Goal: Transaction & Acquisition: Purchase product/service

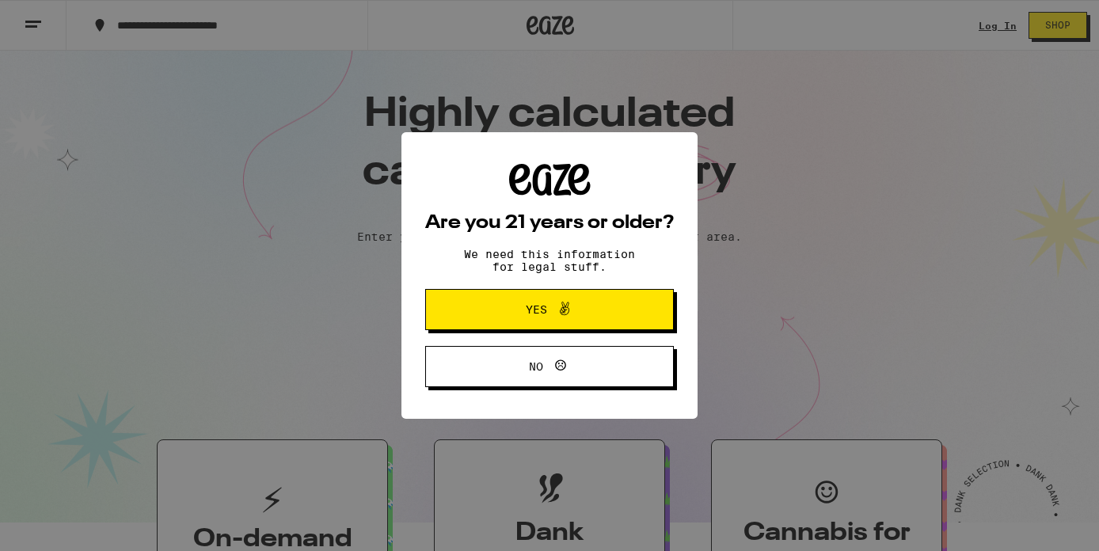
click at [562, 309] on icon at bounding box center [564, 308] width 9 height 13
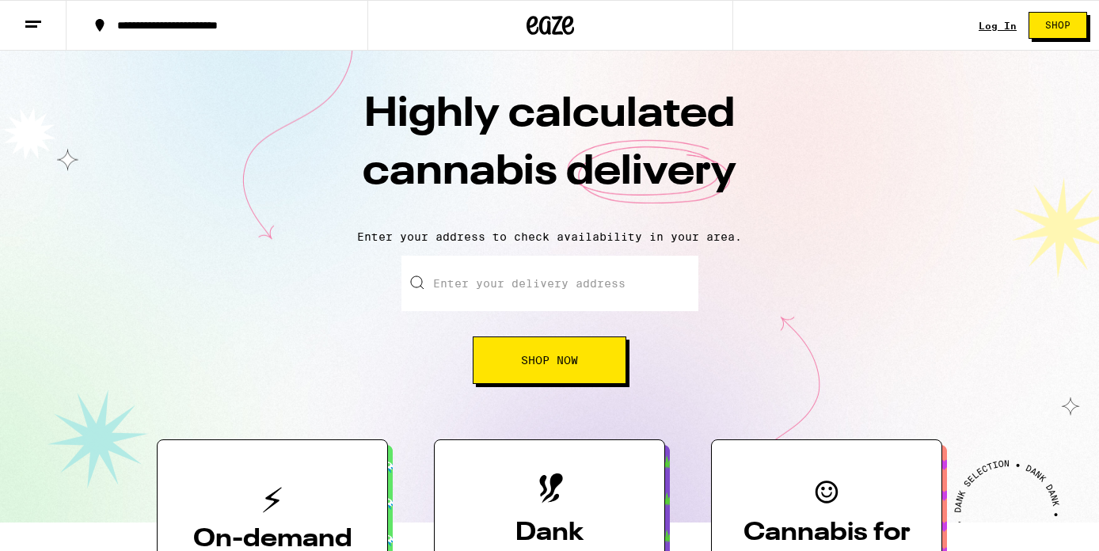
click at [491, 291] on input "Enter your delivery address" at bounding box center [549, 283] width 297 height 55
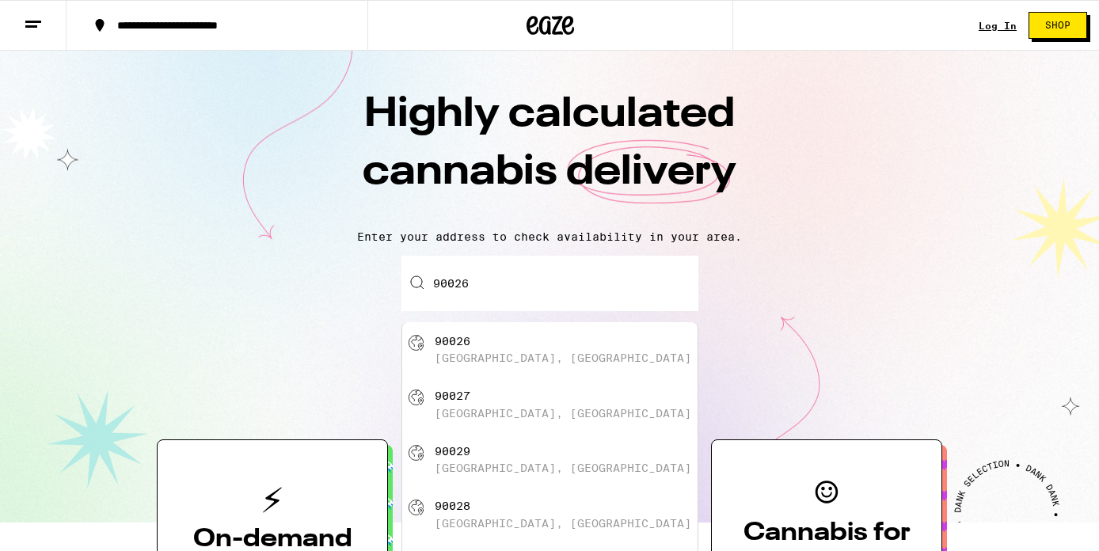
type input "Los Angeles, CA 90026"
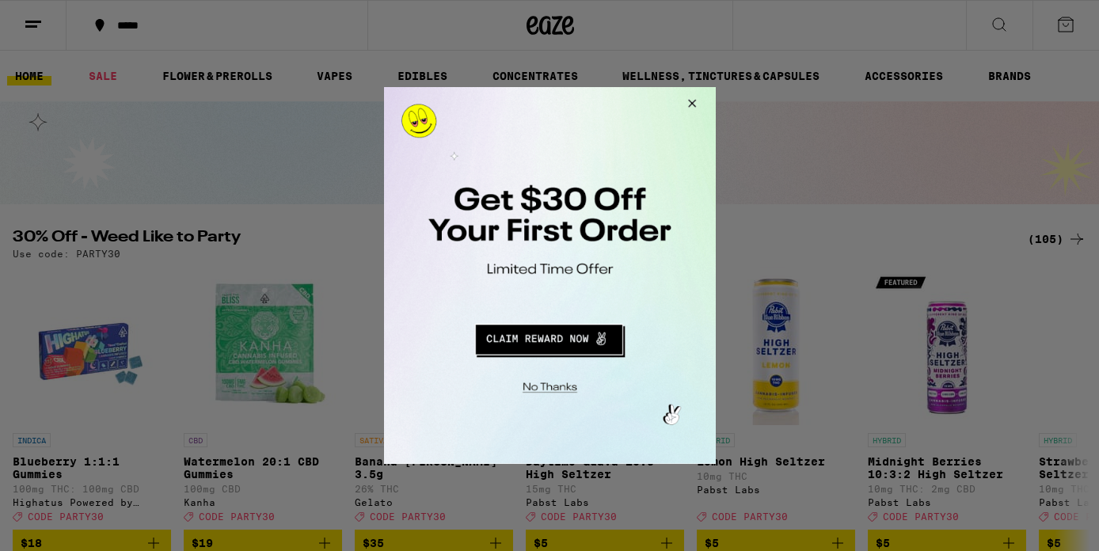
click at [535, 350] on button "Redirect to URL" at bounding box center [547, 337] width 275 height 38
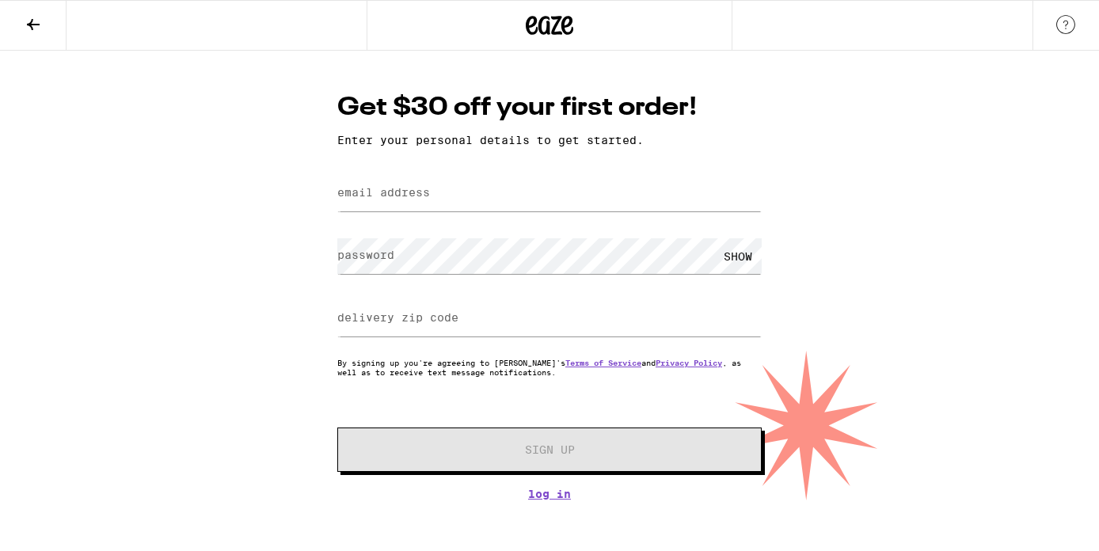
click at [424, 196] on label "email address" at bounding box center [383, 192] width 93 height 13
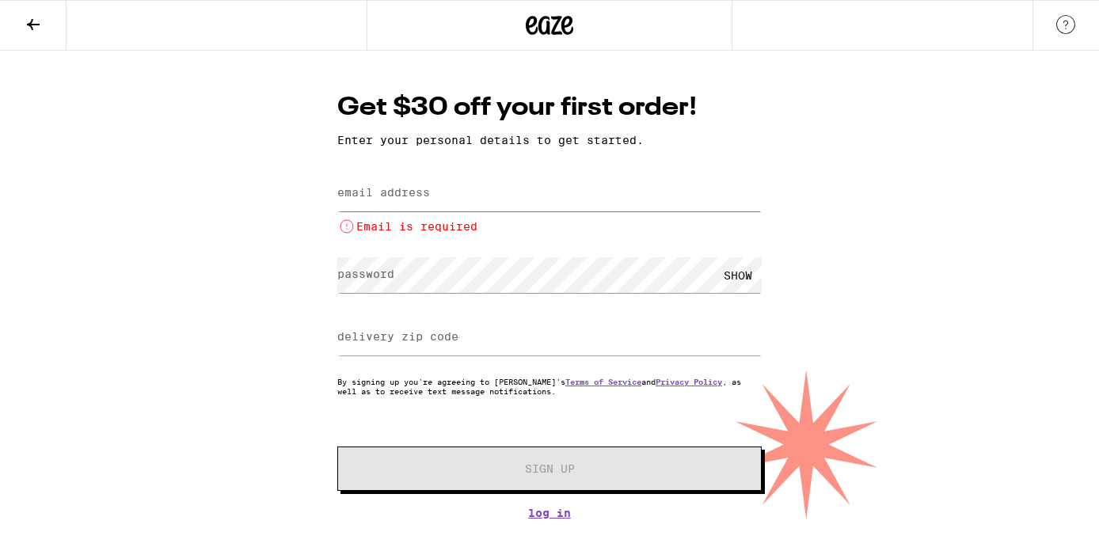
click at [407, 199] on label "email address" at bounding box center [383, 192] width 93 height 13
type input "deenadrewis@gmail.com"
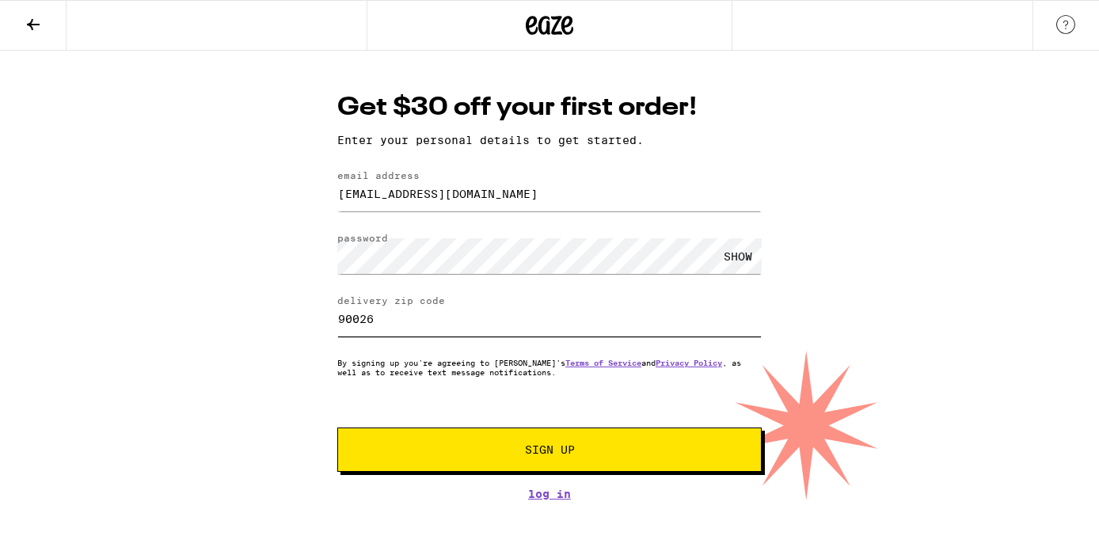
type input "90026"
click at [622, 465] on button "Sign Up" at bounding box center [549, 449] width 424 height 44
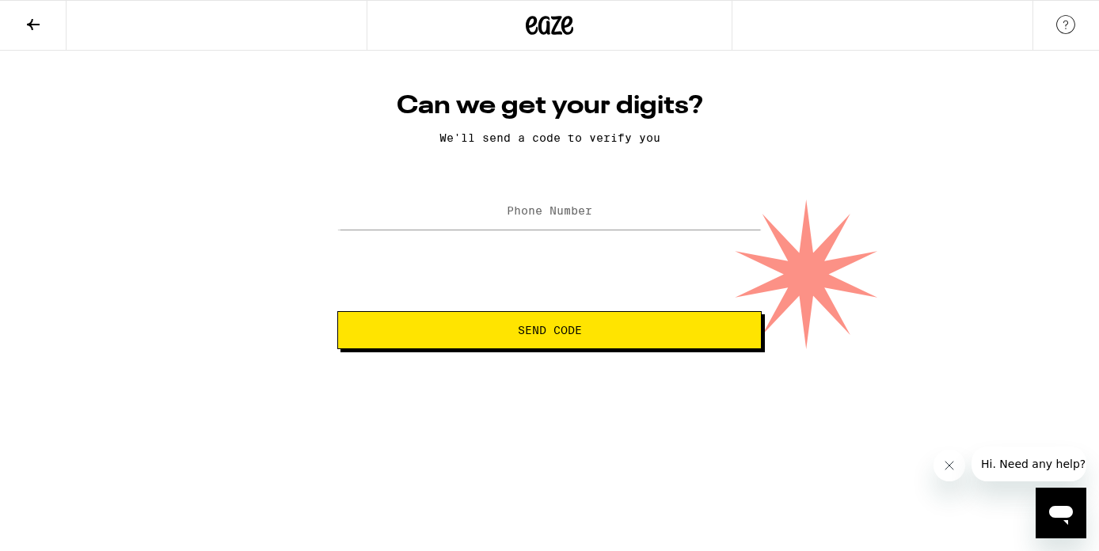
click at [531, 217] on label "Phone Number" at bounding box center [549, 210] width 85 height 13
type input "(916) 337-8234"
click at [633, 336] on span "Send Code" at bounding box center [549, 330] width 397 height 11
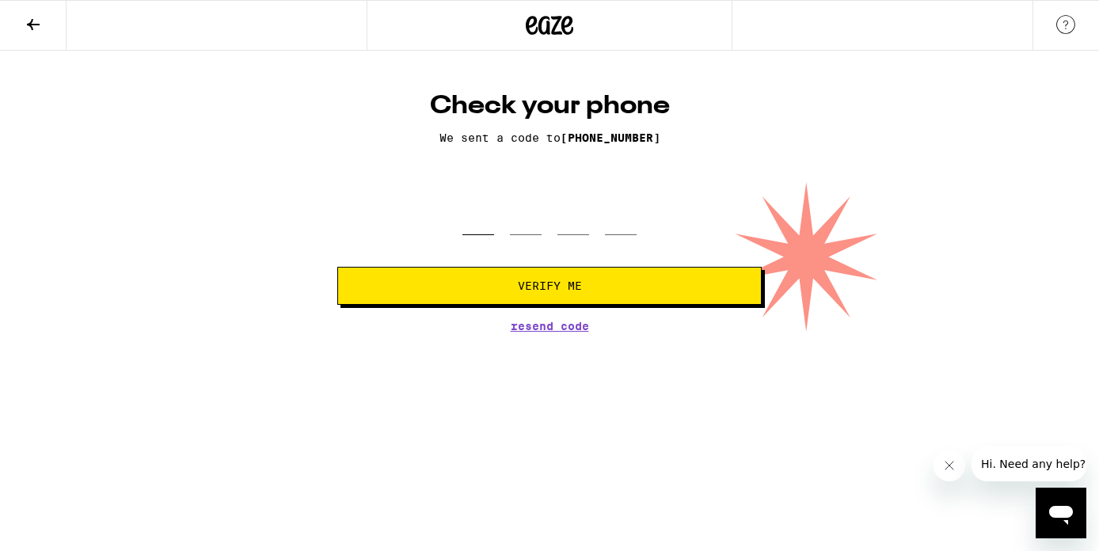
click at [483, 223] on input "tel" at bounding box center [478, 211] width 32 height 47
type input "2"
type input "1"
type input "7"
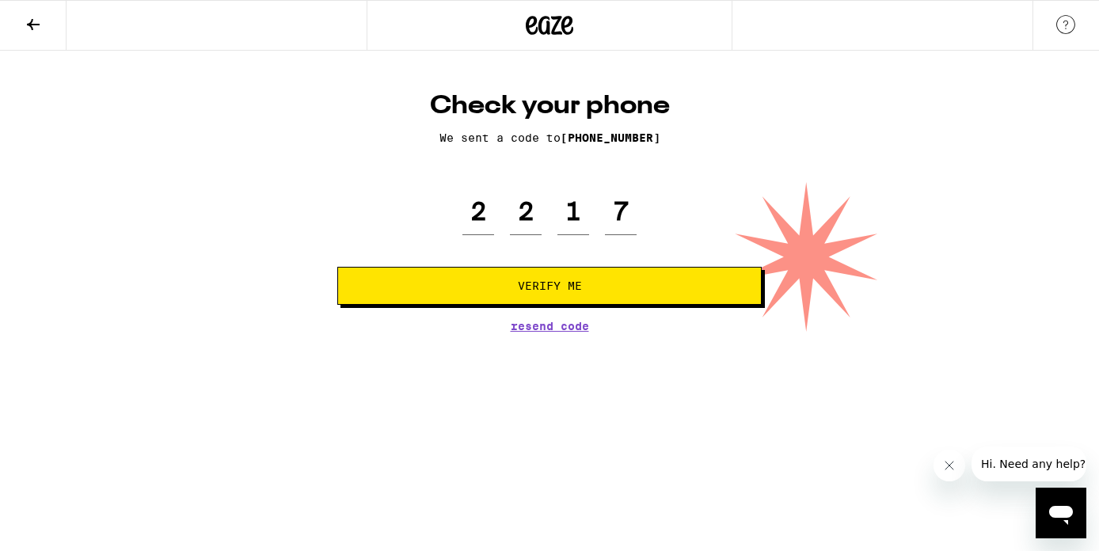
click at [526, 290] on span "Verify Me" at bounding box center [550, 285] width 64 height 11
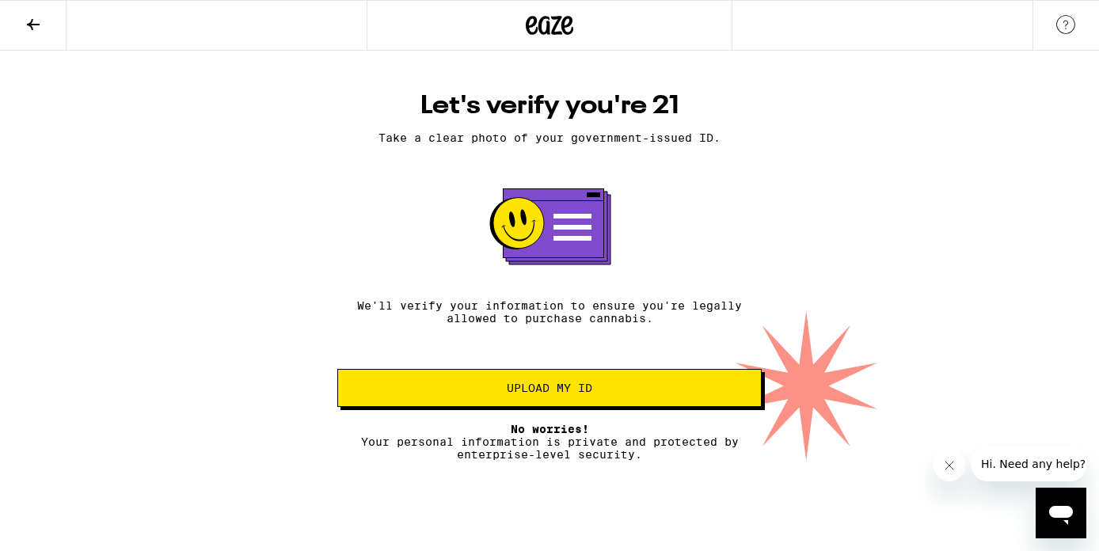
click at [580, 393] on span "Upload my ID" at bounding box center [549, 387] width 85 height 11
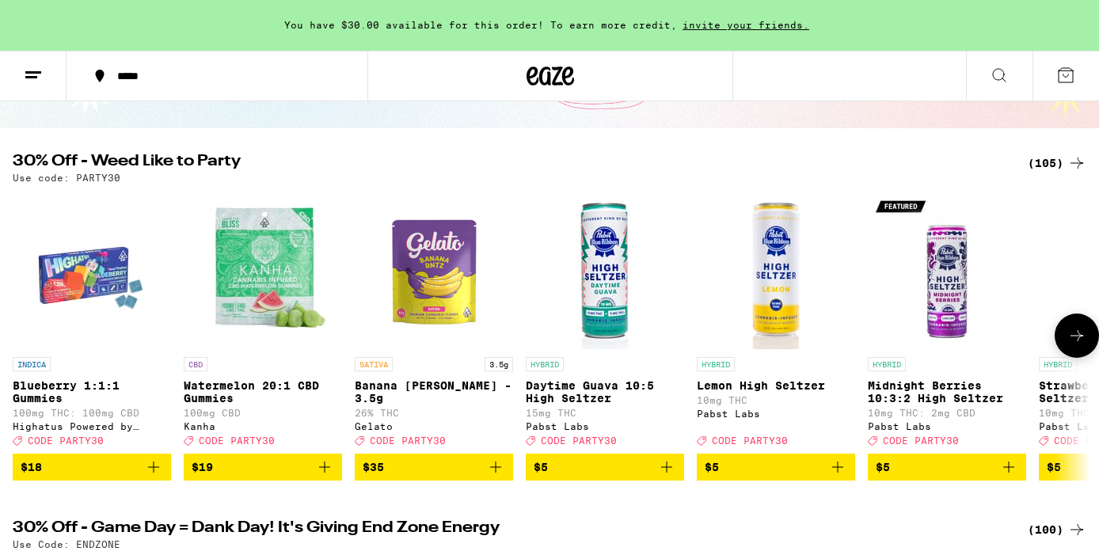
click at [93, 270] on img "Open page for Blueberry 1:1:1 Gummies from Highatus Powered by Cannabiotix" at bounding box center [92, 270] width 158 height 158
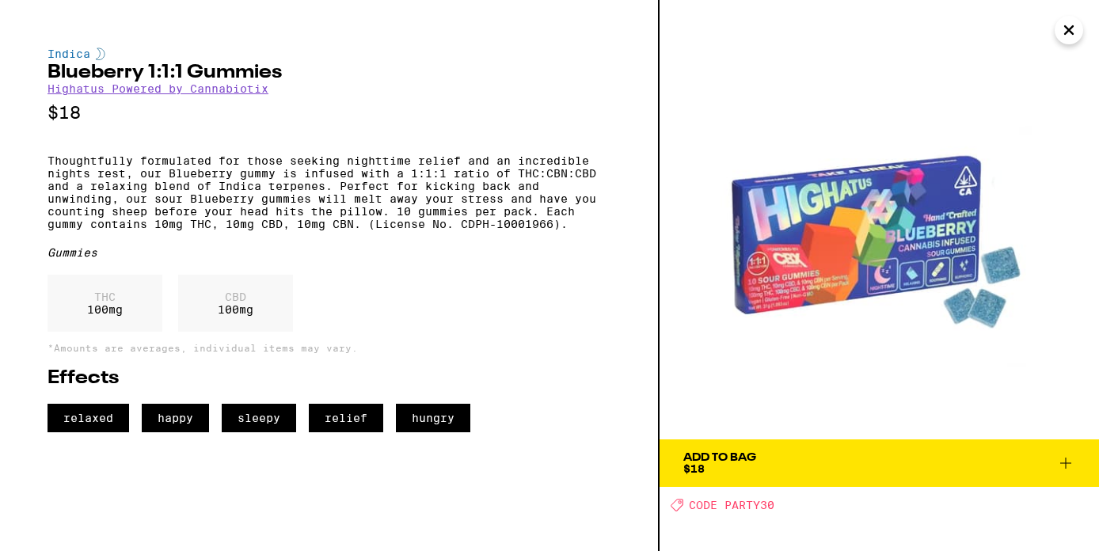
click at [1067, 462] on icon at bounding box center [1065, 462] width 11 height 11
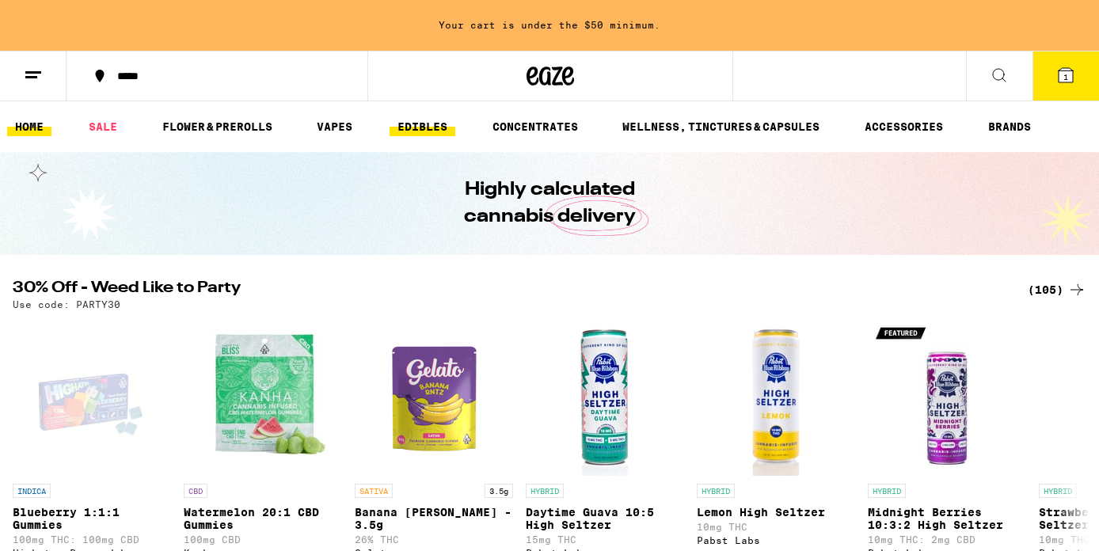
click at [434, 126] on link "EDIBLES" at bounding box center [422, 126] width 66 height 19
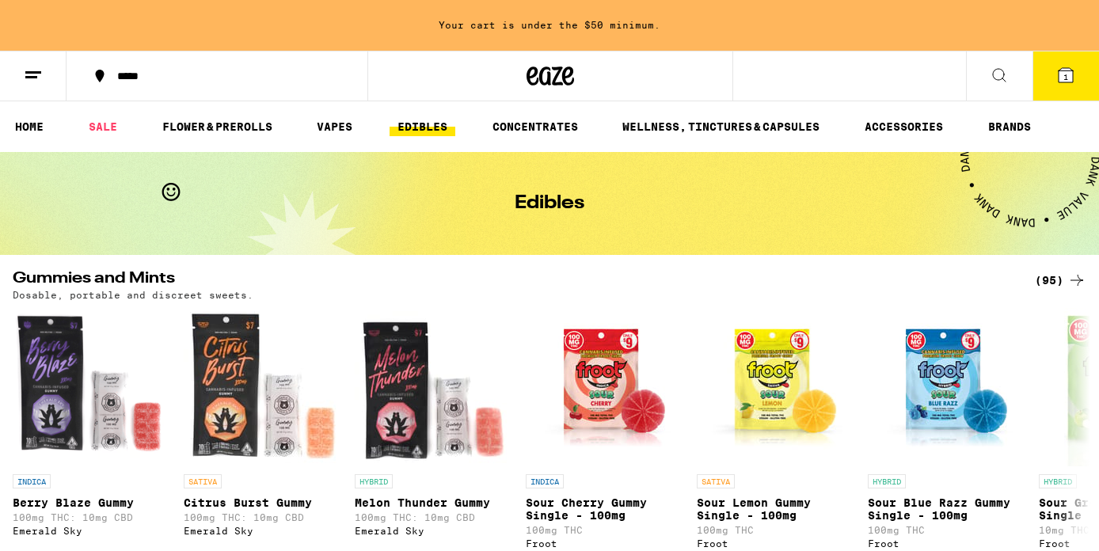
click at [1072, 283] on icon at bounding box center [1076, 280] width 19 height 19
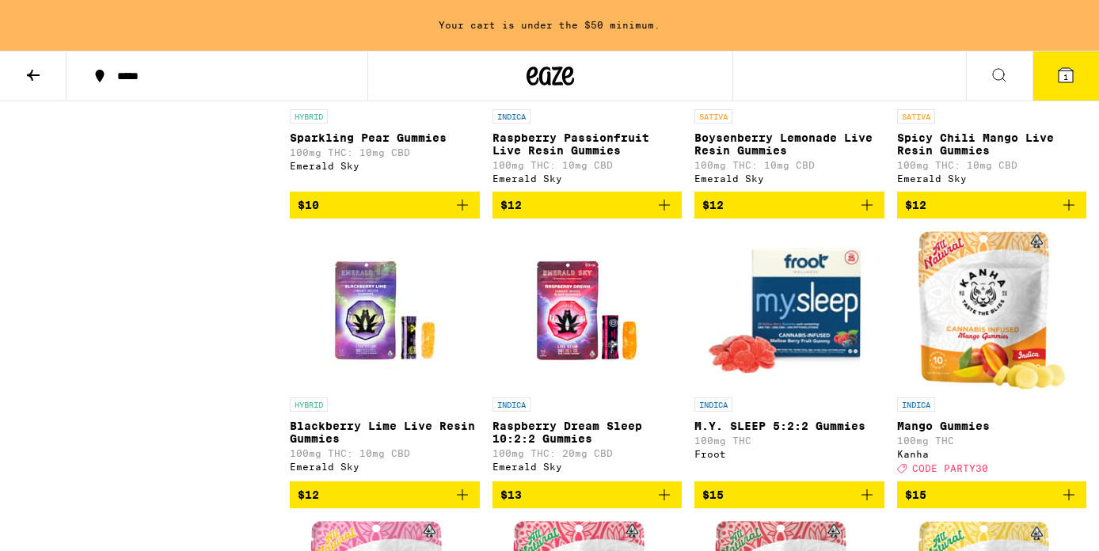
scroll to position [1200, 0]
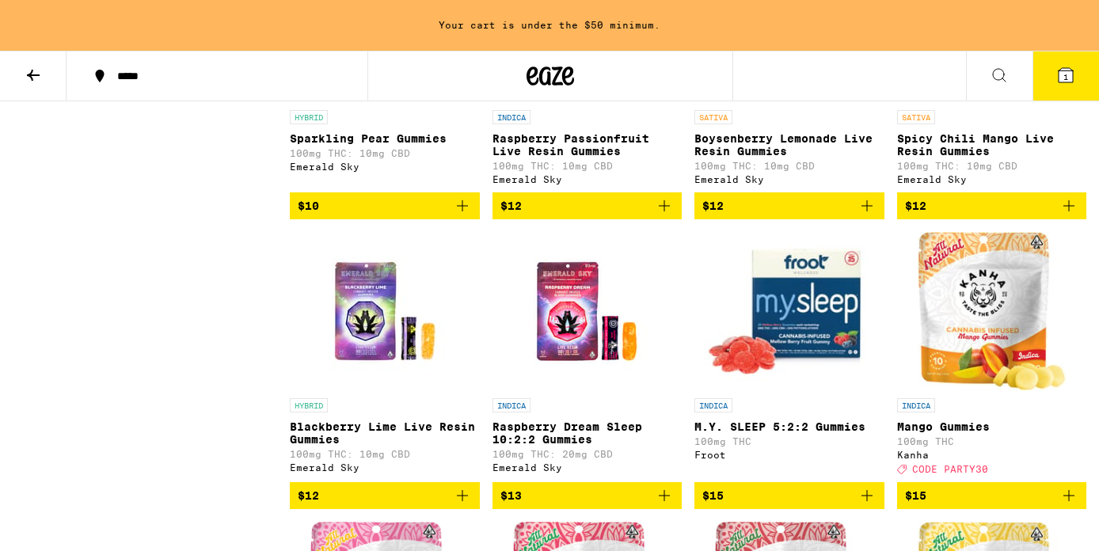
click at [560, 332] on img "Open page for Raspberry Dream Sleep 10:2:2 Gummies from Emerald Sky" at bounding box center [586, 311] width 158 height 158
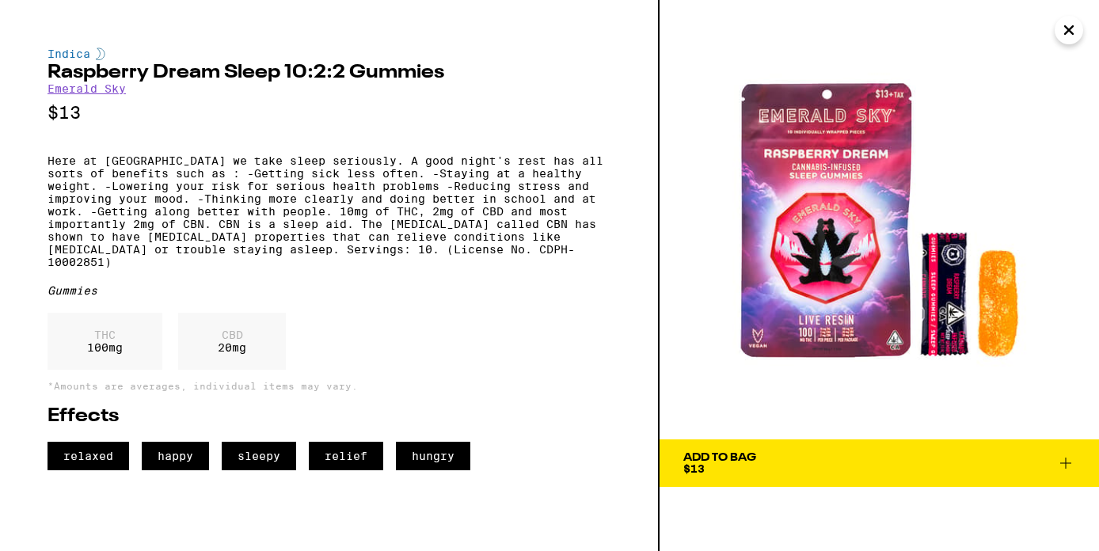
click at [785, 467] on span "Add To Bag $13" at bounding box center [879, 463] width 392 height 22
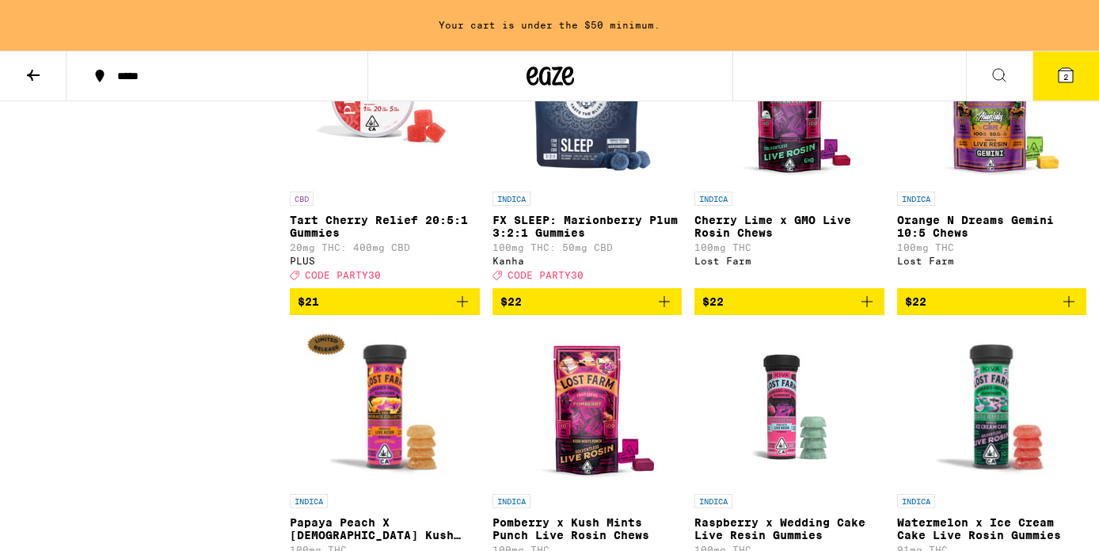
scroll to position [5825, 0]
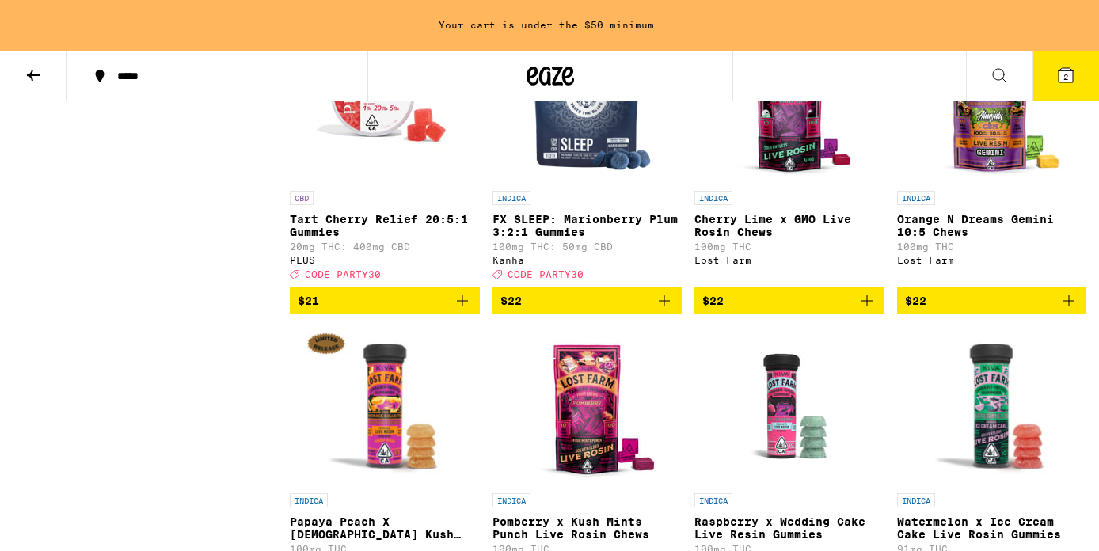
click at [799, 183] on img "Open page for Cherry Lime x GMO Live Rosin Chews from Lost Farm" at bounding box center [789, 104] width 158 height 158
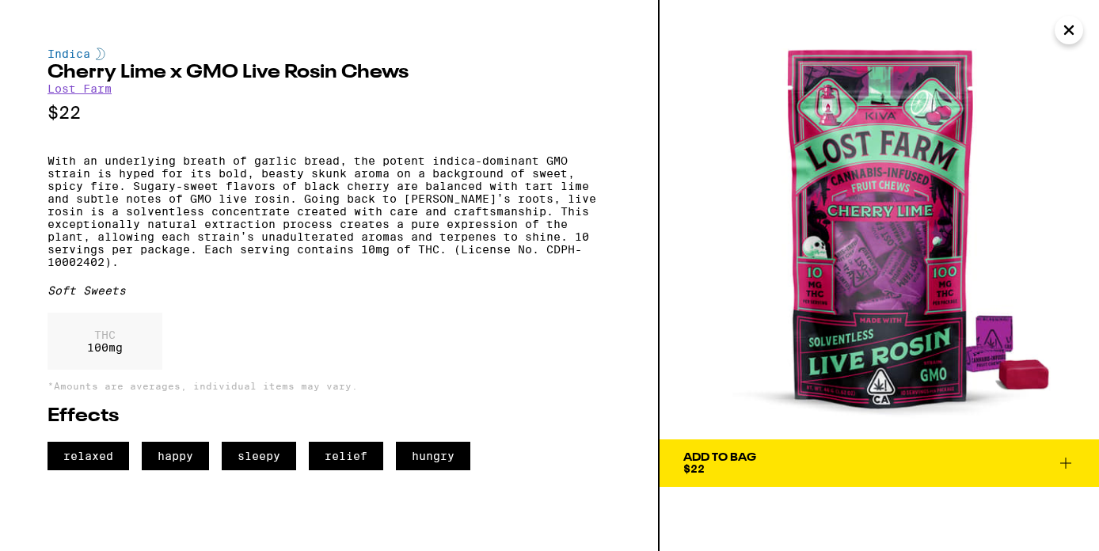
click at [747, 468] on div "Add To Bag $22" at bounding box center [719, 463] width 73 height 22
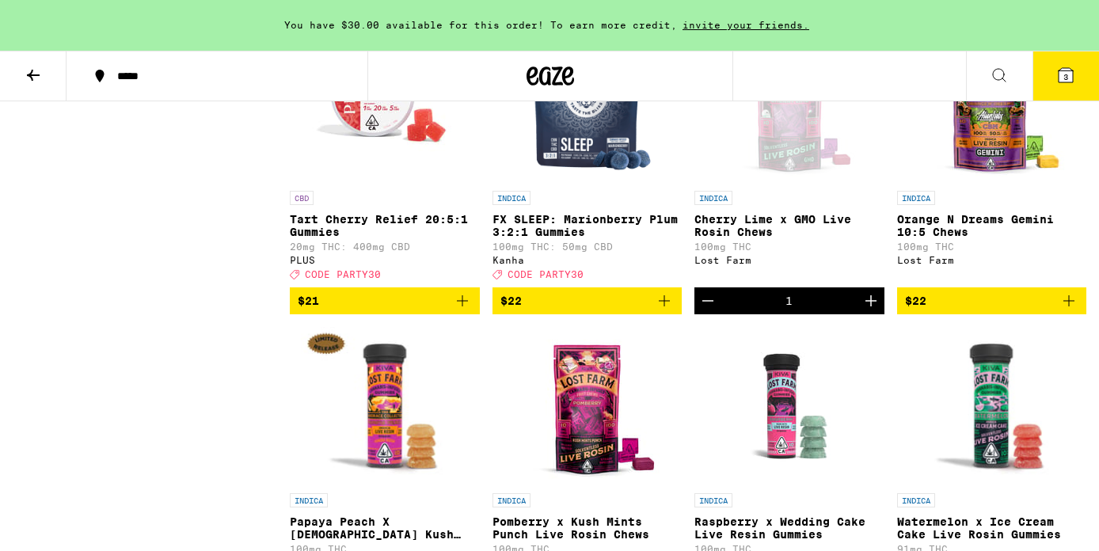
click at [1058, 78] on icon at bounding box center [1065, 75] width 14 height 14
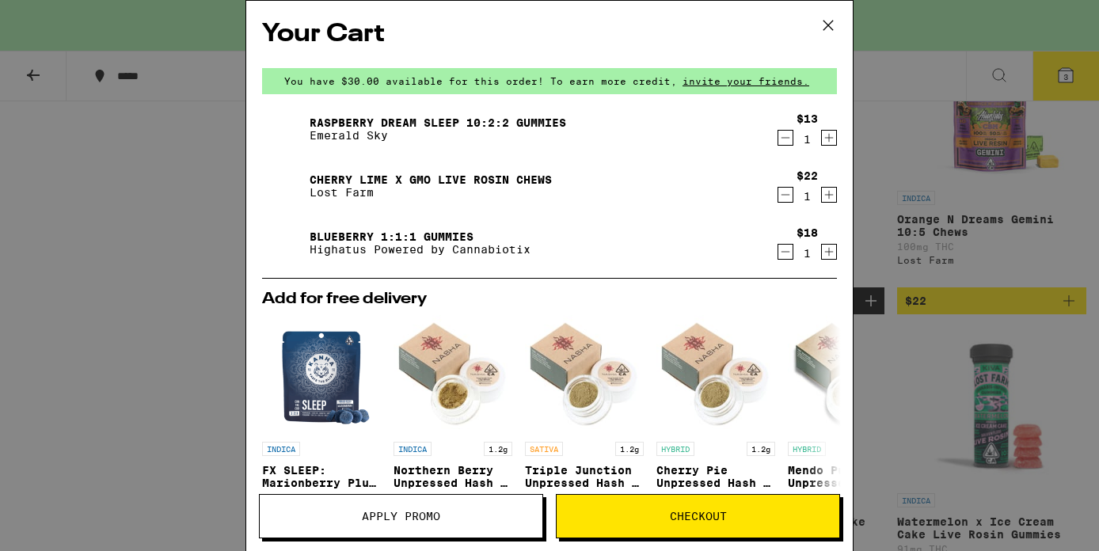
click at [379, 514] on span "Apply Promo" at bounding box center [401, 516] width 78 height 11
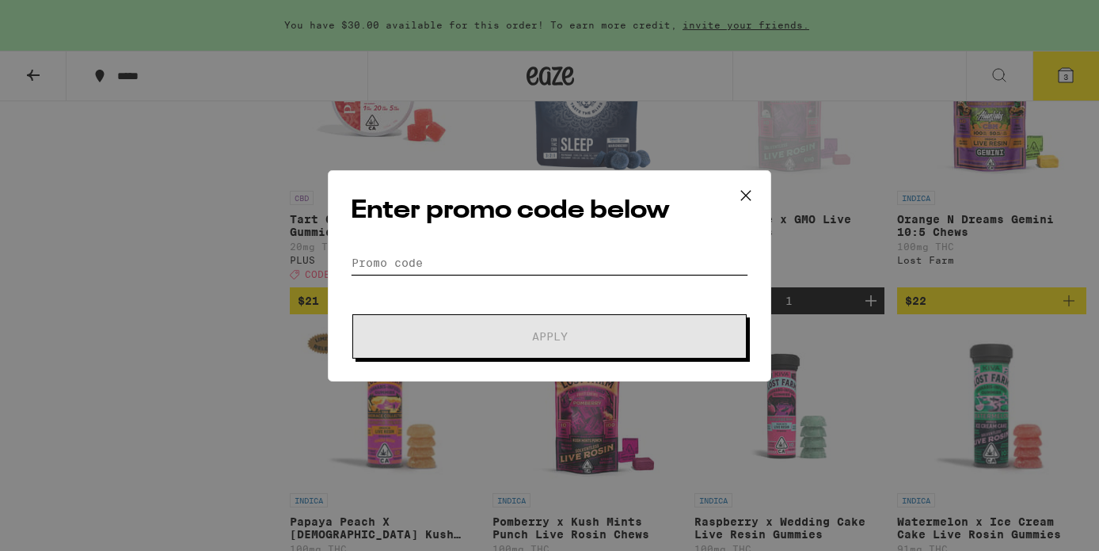
click at [442, 255] on input "Promo Code" at bounding box center [549, 263] width 397 height 24
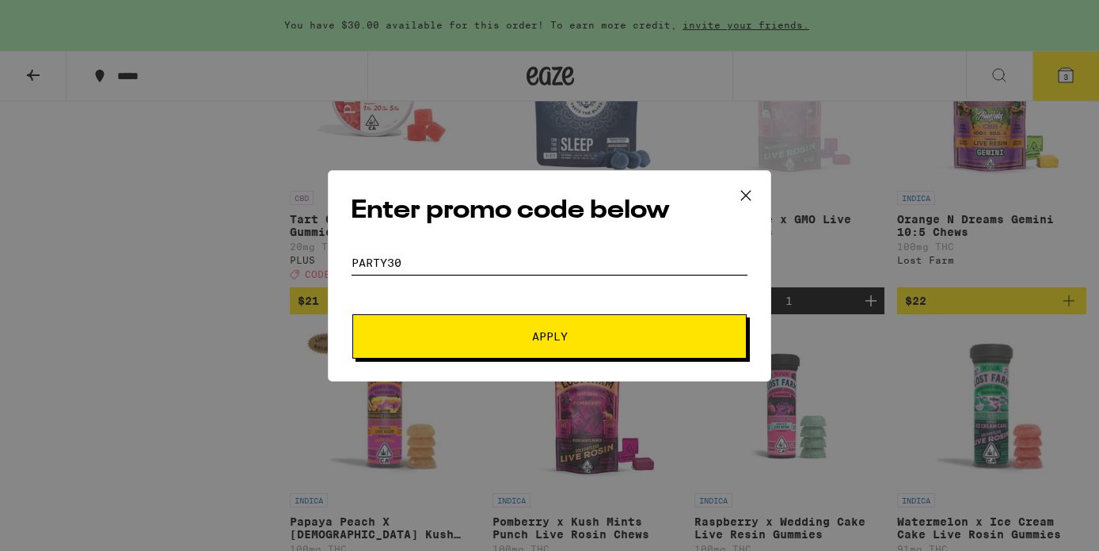
type input "PARTY30"
click at [467, 331] on span "Apply" at bounding box center [549, 336] width 285 height 11
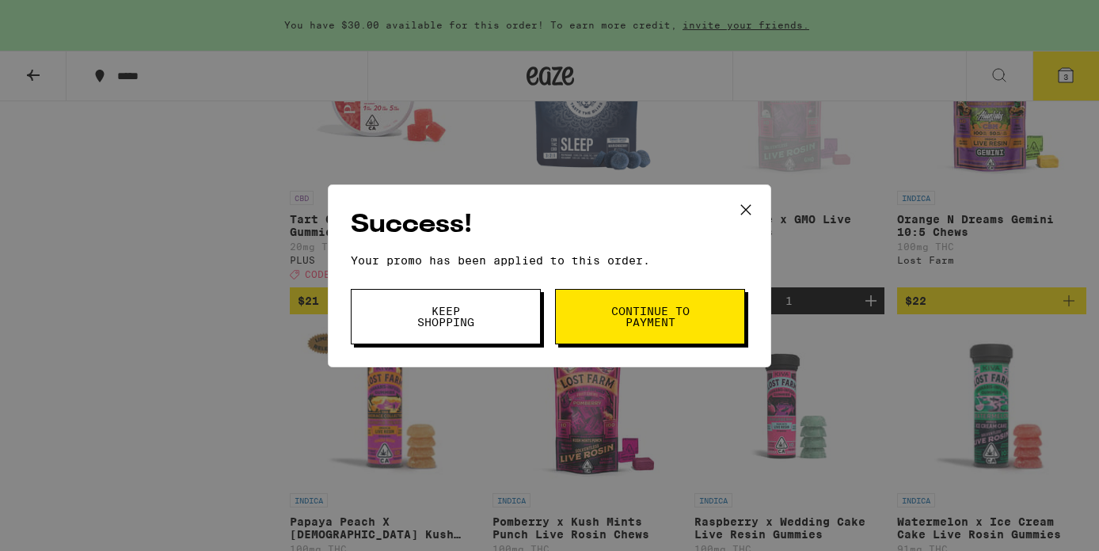
click at [644, 318] on span "Continue to payment" at bounding box center [649, 317] width 81 height 22
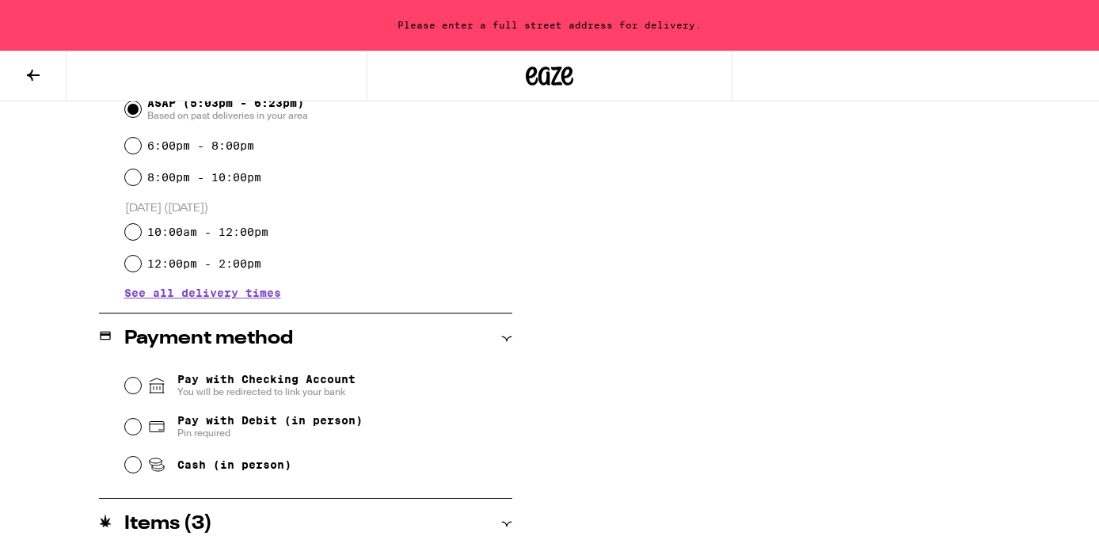
scroll to position [475, 0]
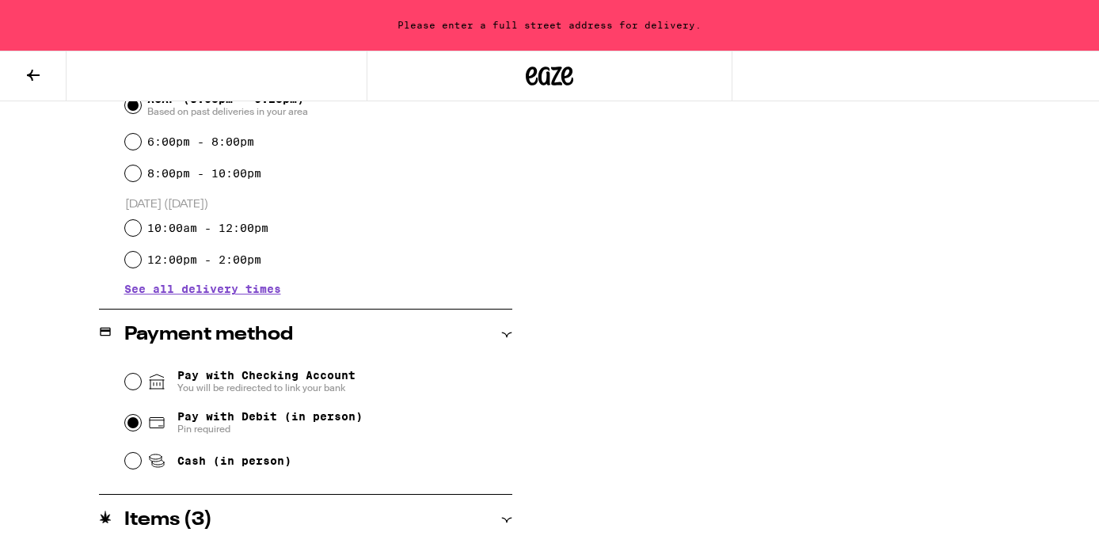
click at [130, 428] on input "Pay with Debit (in person) Pin required" at bounding box center [133, 423] width 16 height 16
radio input "true"
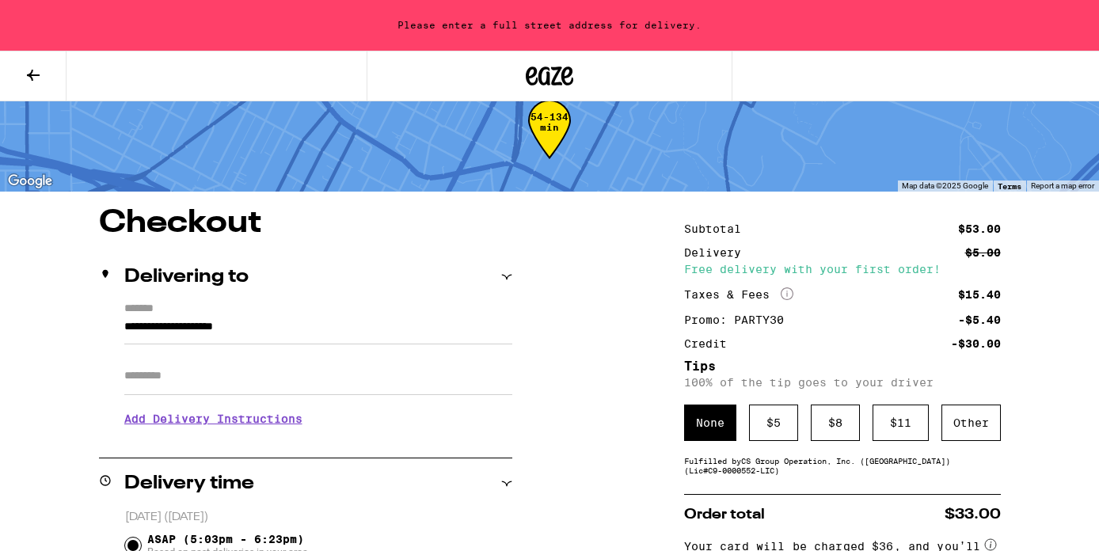
scroll to position [32, 0]
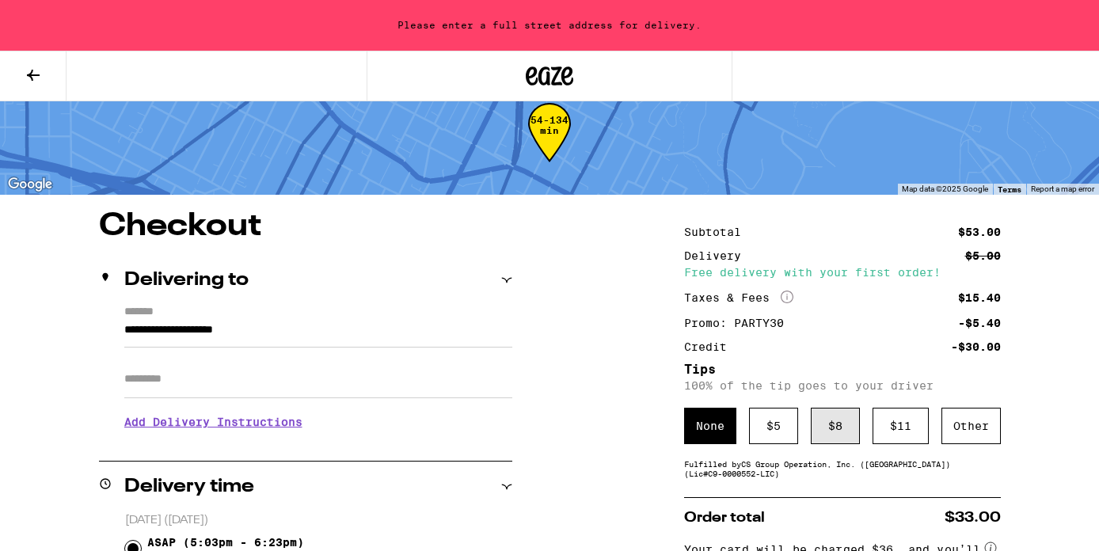
click at [839, 429] on div "$ 8" at bounding box center [834, 426] width 49 height 36
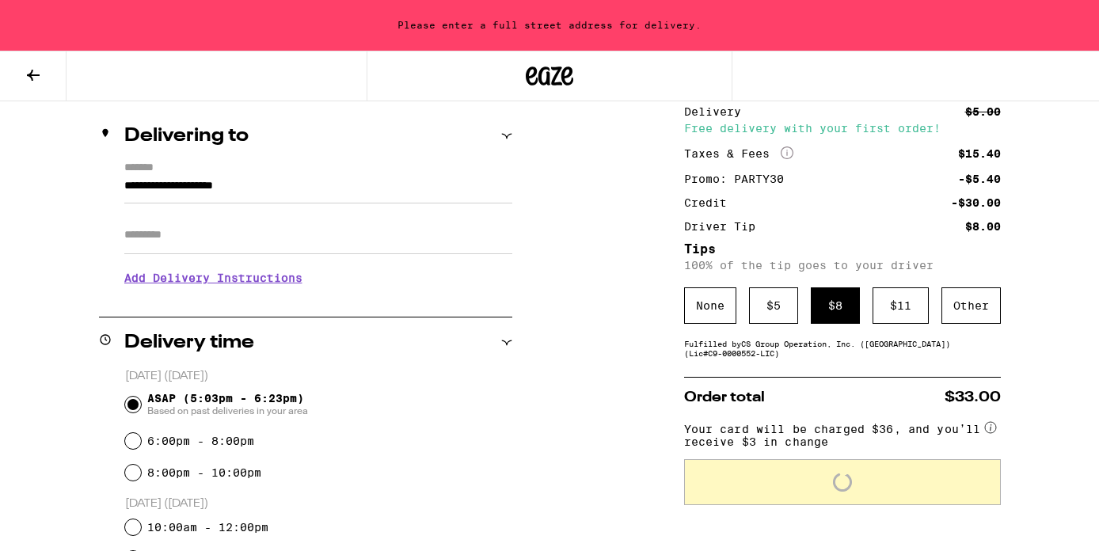
scroll to position [174, 0]
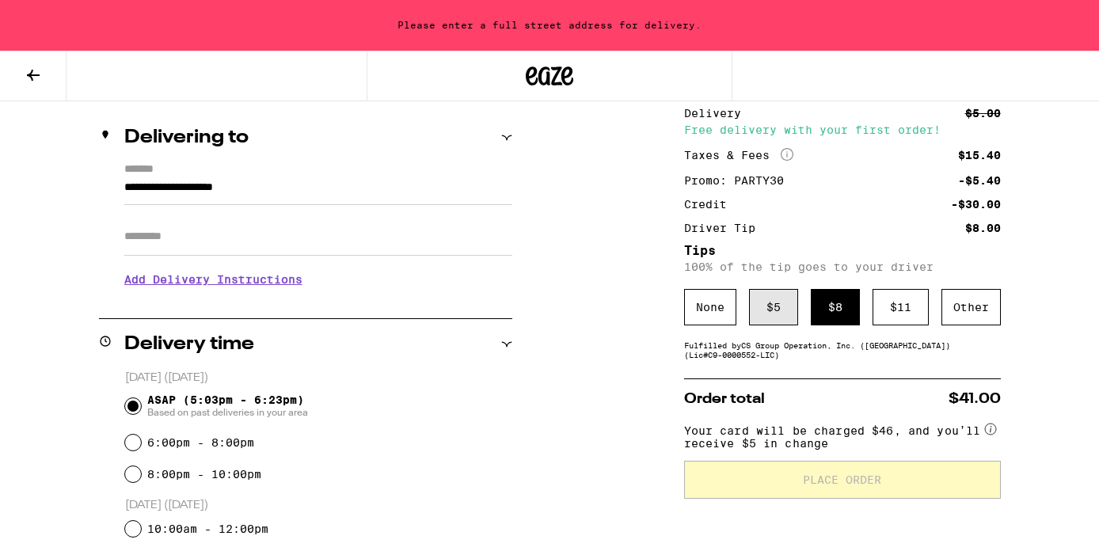
click at [764, 313] on div "$ 5" at bounding box center [773, 307] width 49 height 36
click at [839, 309] on div "$ 8" at bounding box center [834, 307] width 49 height 36
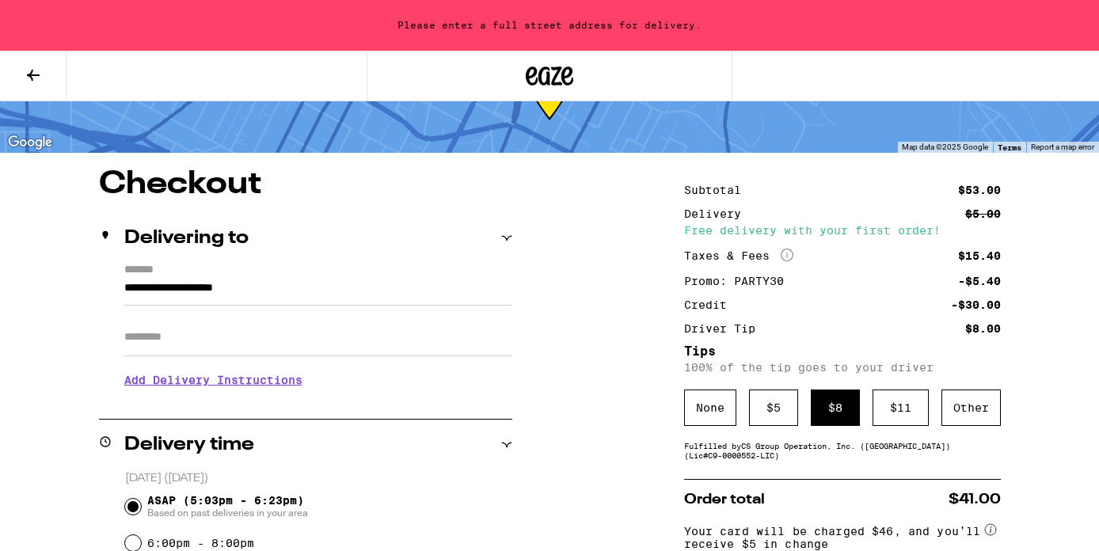
scroll to position [63, 0]
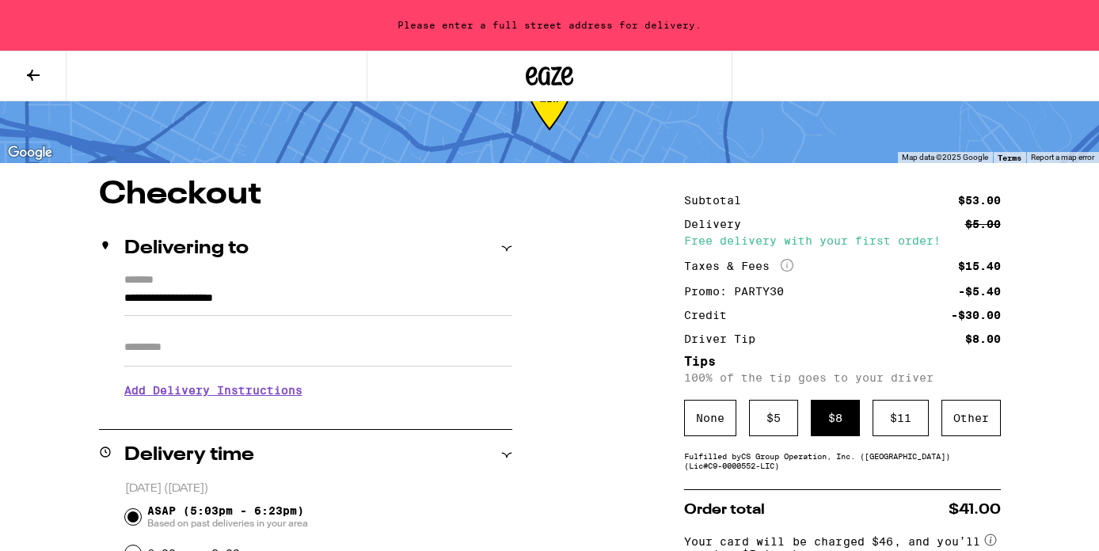
click at [207, 300] on input "**********" at bounding box center [318, 302] width 388 height 27
click at [306, 304] on input "**********" at bounding box center [318, 302] width 388 height 27
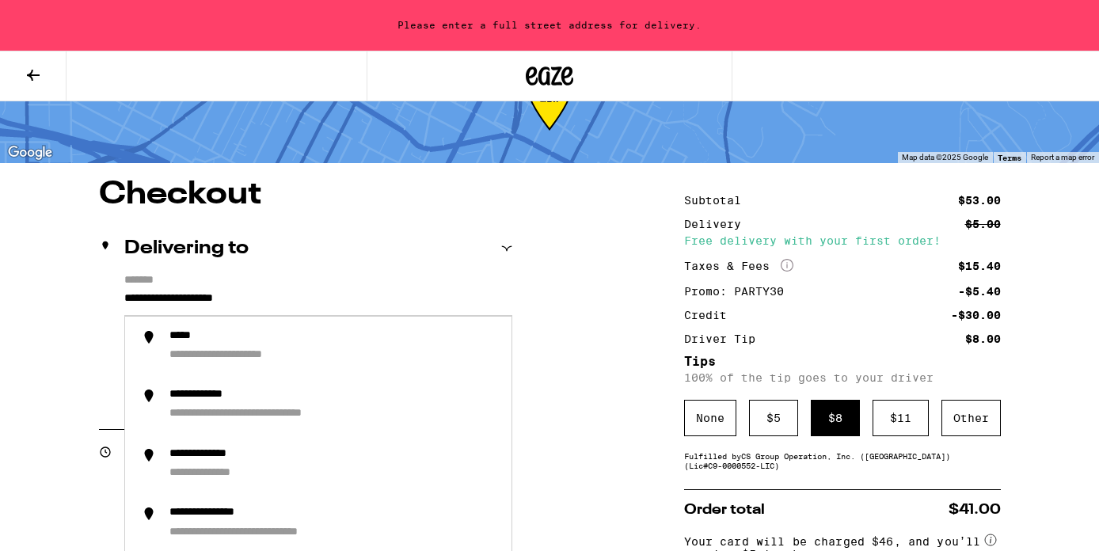
drag, startPoint x: 306, startPoint y: 300, endPoint x: 18, endPoint y: 295, distance: 287.4
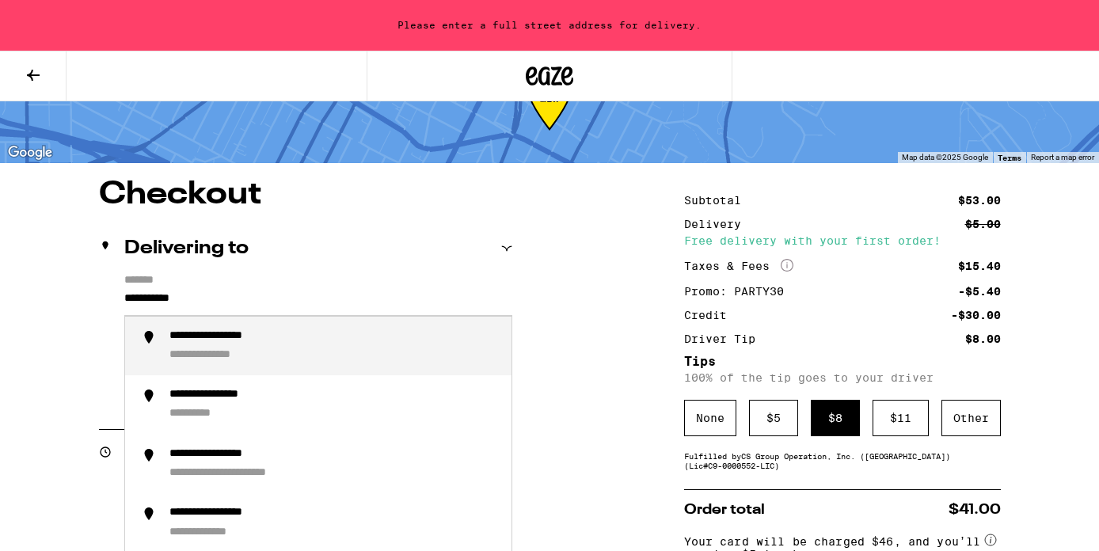
click at [203, 348] on div "**********" at bounding box center [333, 346] width 329 height 34
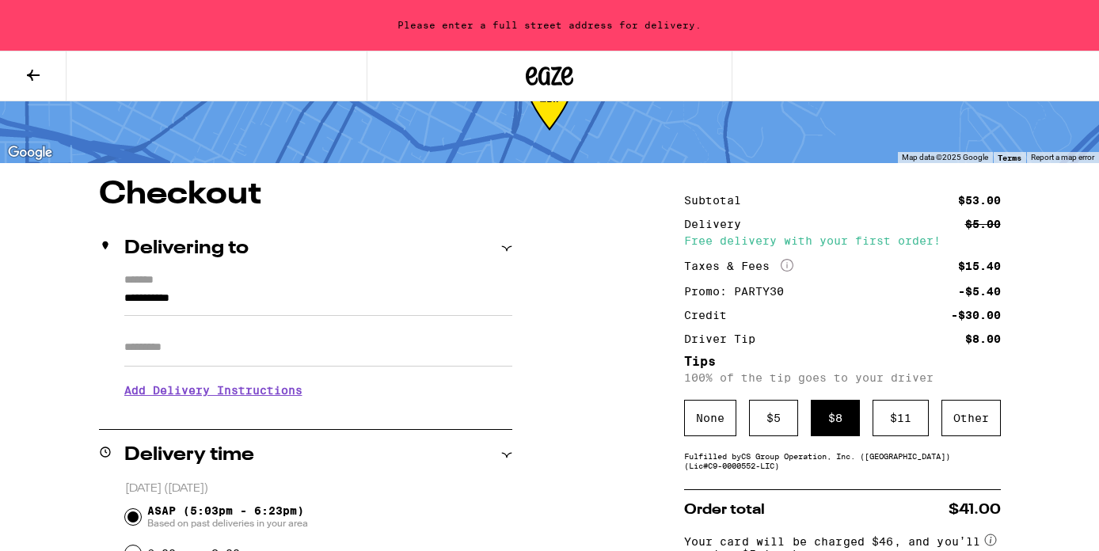
type input "**********"
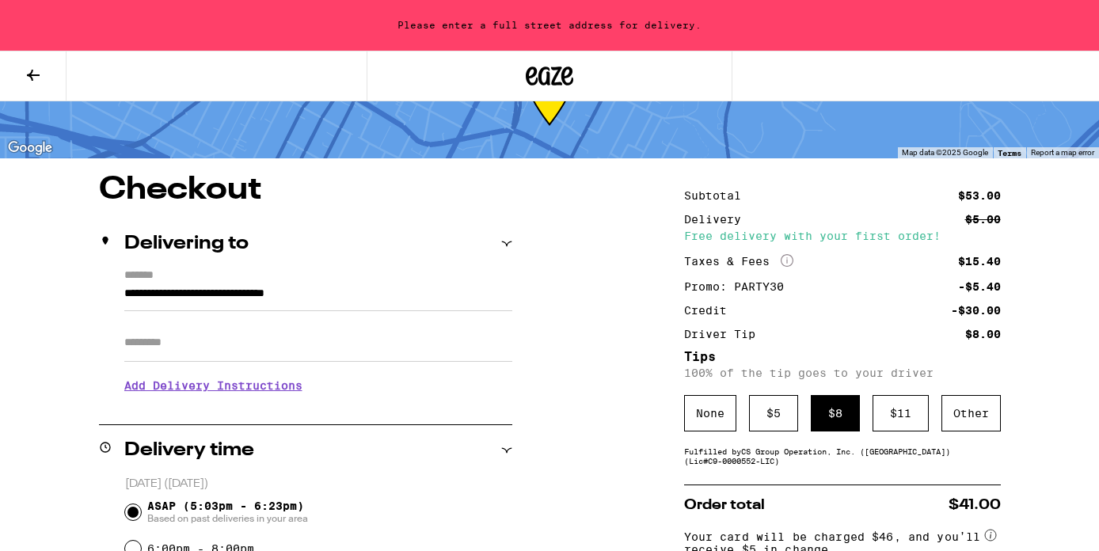
scroll to position [59, 0]
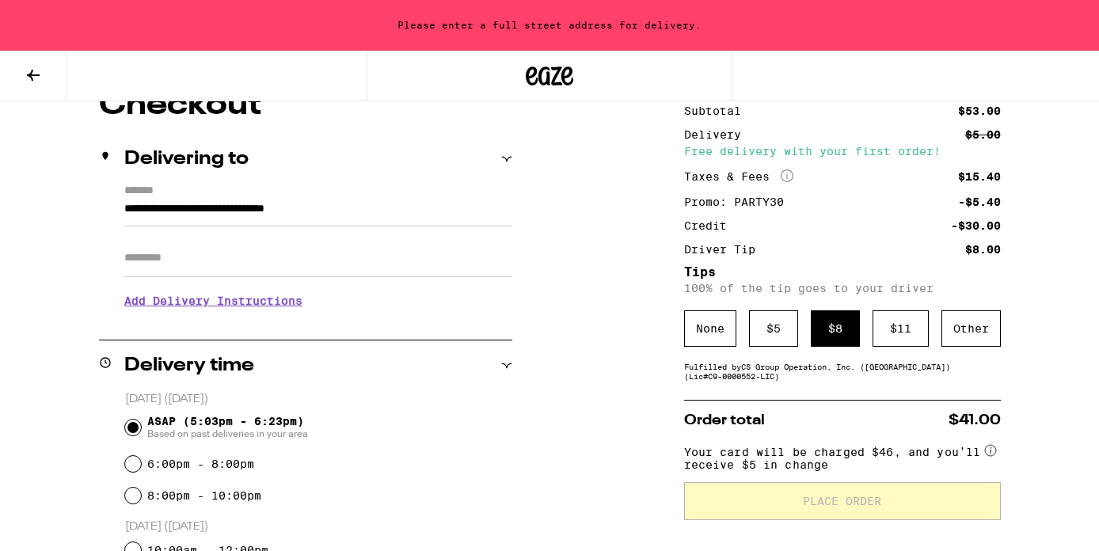
scroll to position [154, 0]
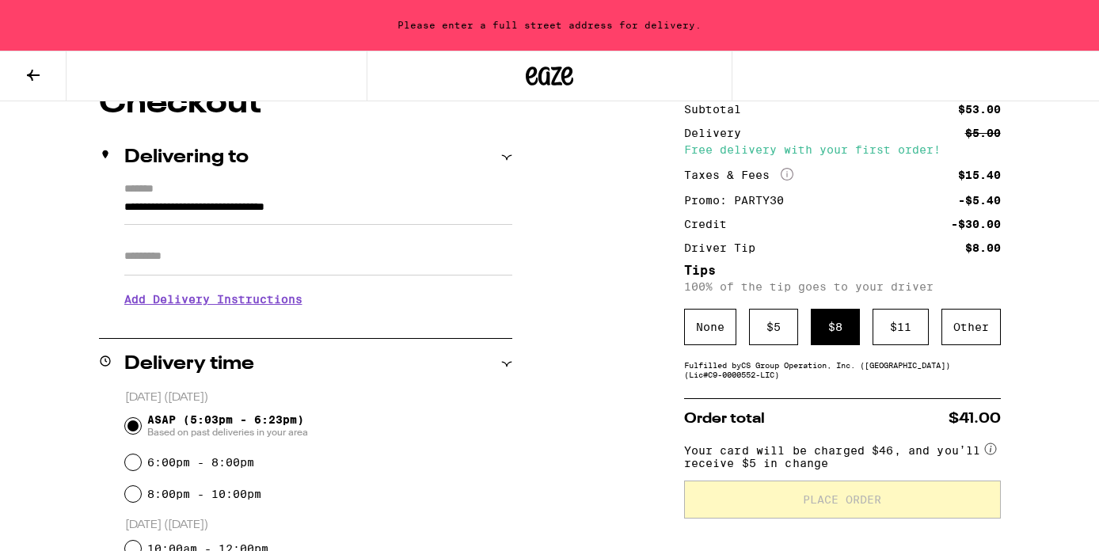
click at [810, 469] on span "Your card will be charged $46, and you’ll receive $5 in change" at bounding box center [833, 453] width 298 height 31
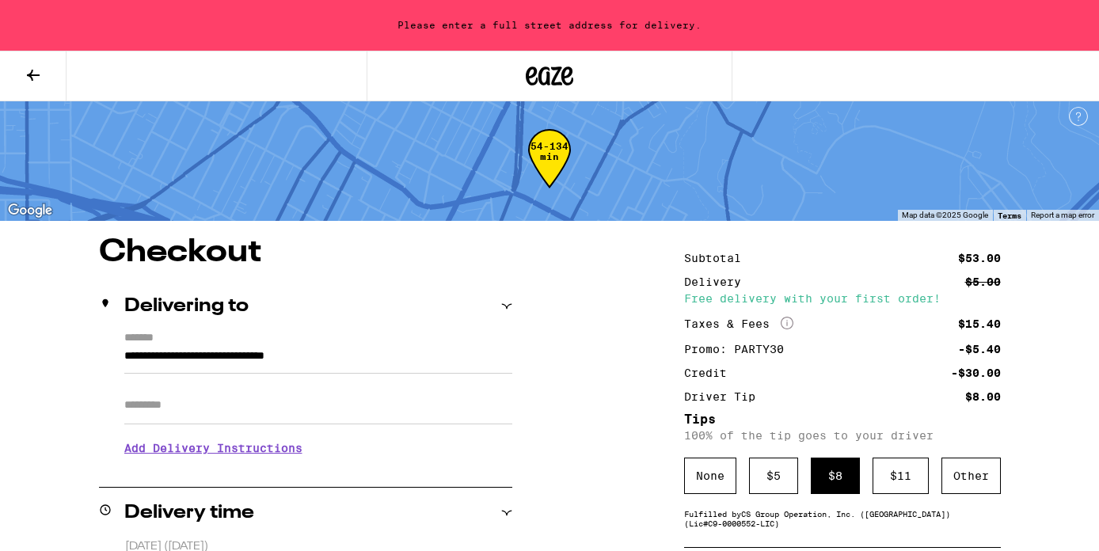
scroll to position [0, 0]
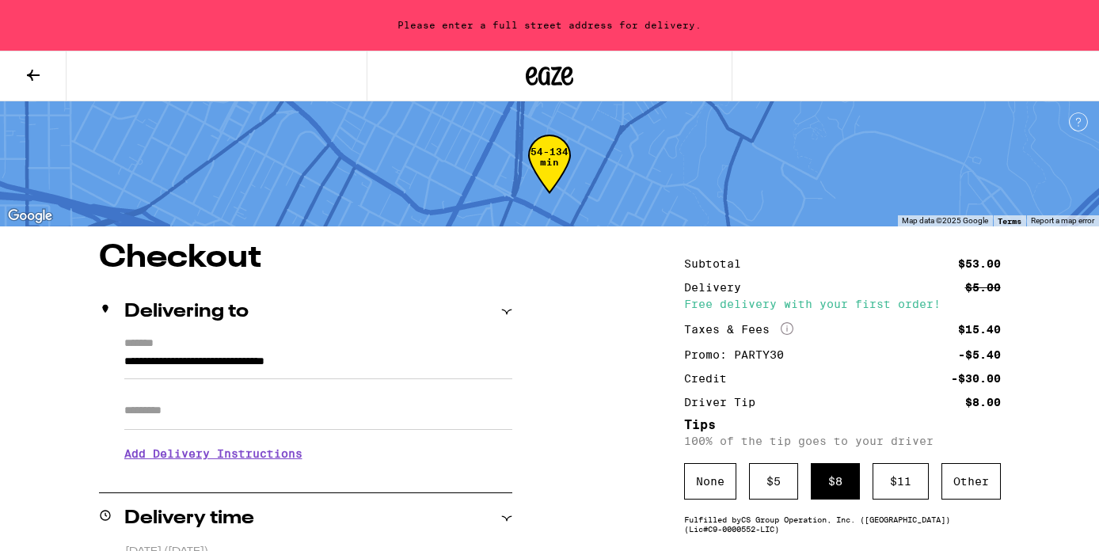
click at [260, 458] on h3 "Add Delivery Instructions" at bounding box center [318, 453] width 388 height 36
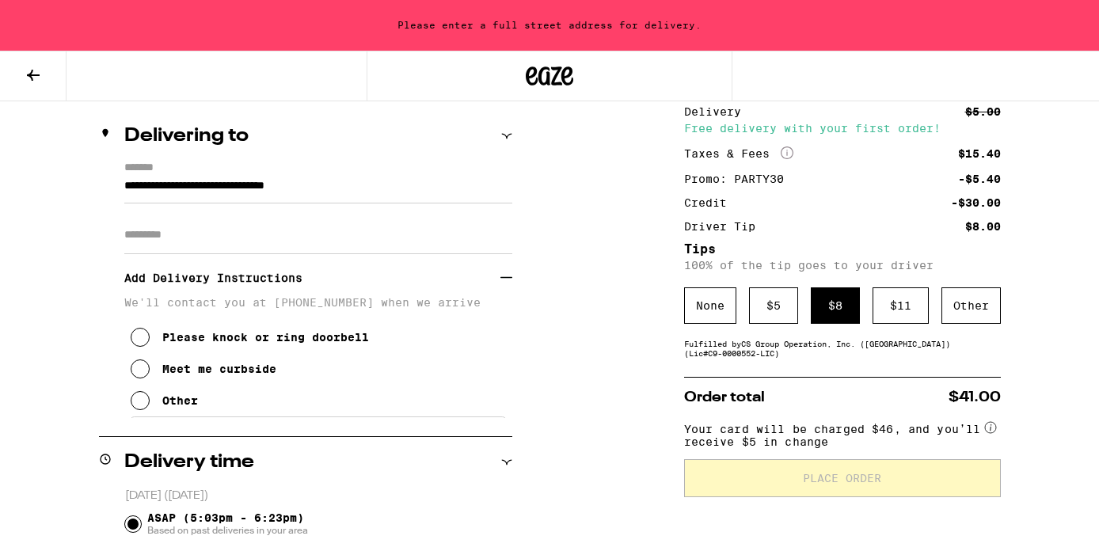
scroll to position [202, 0]
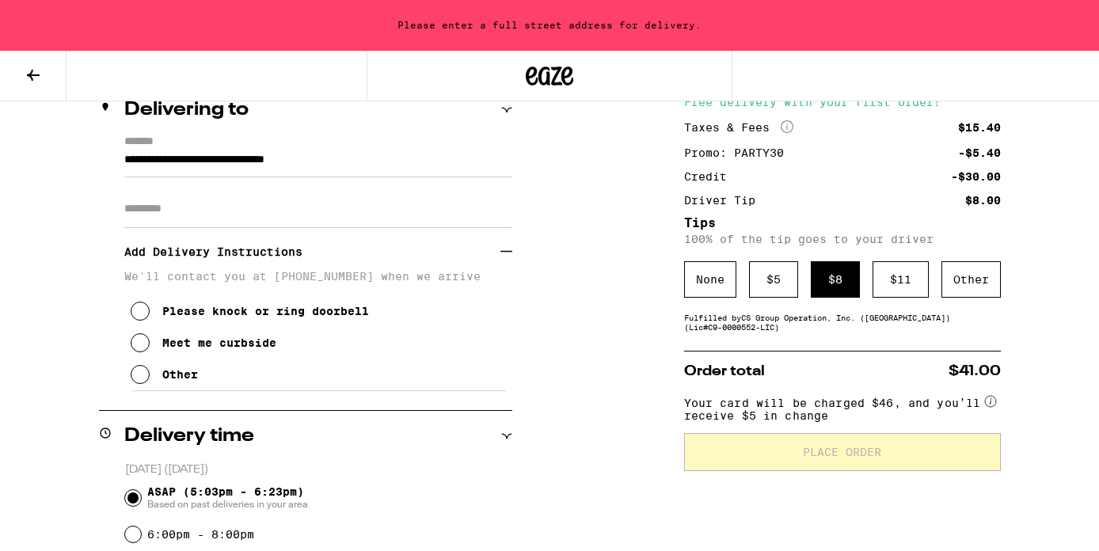
click at [142, 349] on icon at bounding box center [140, 342] width 19 height 19
click at [142, 319] on icon at bounding box center [140, 311] width 19 height 19
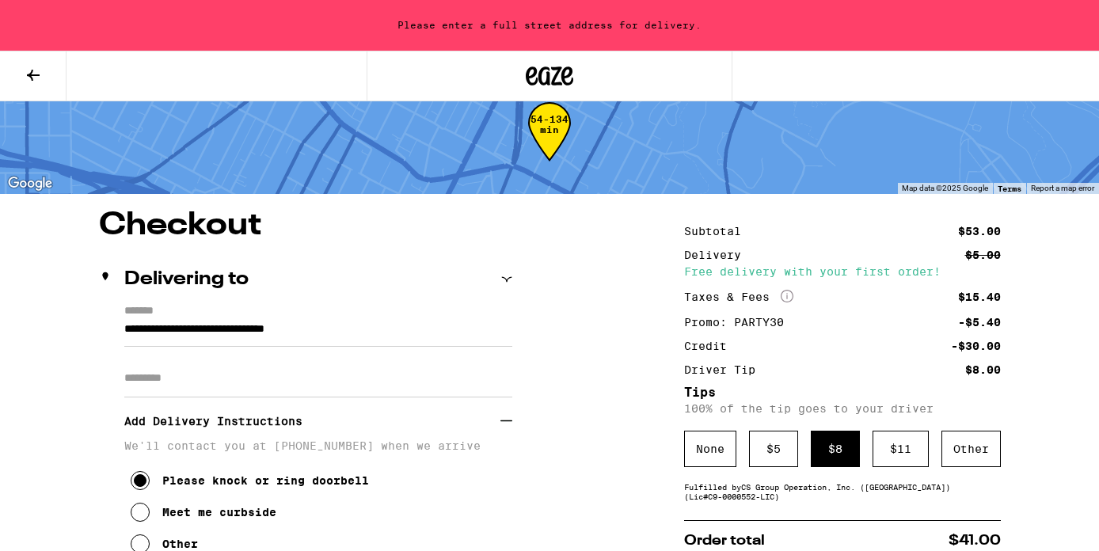
scroll to position [0, 0]
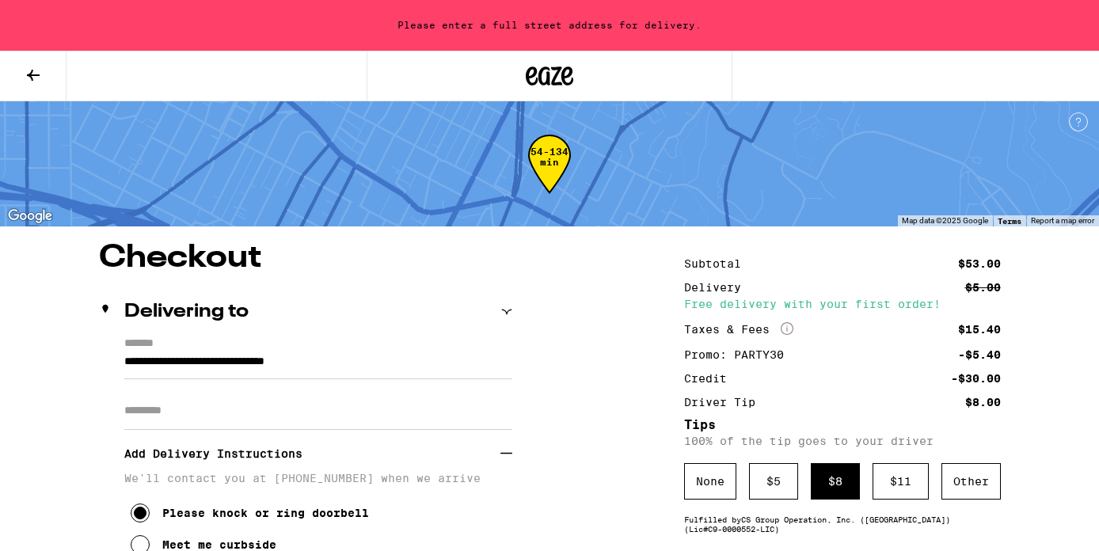
click at [222, 419] on input "Apt/Suite" at bounding box center [318, 411] width 388 height 38
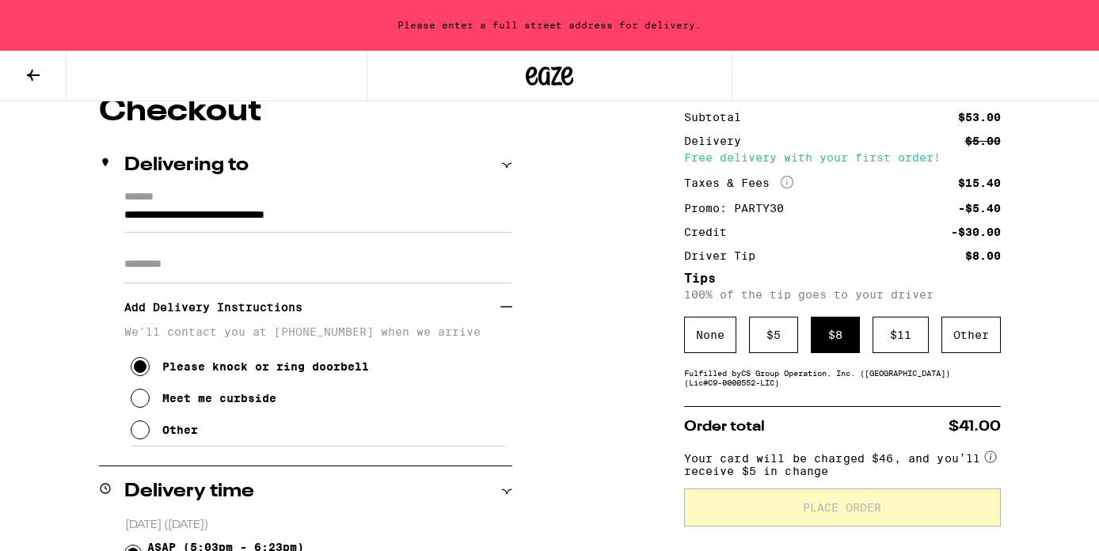
scroll to position [137, 0]
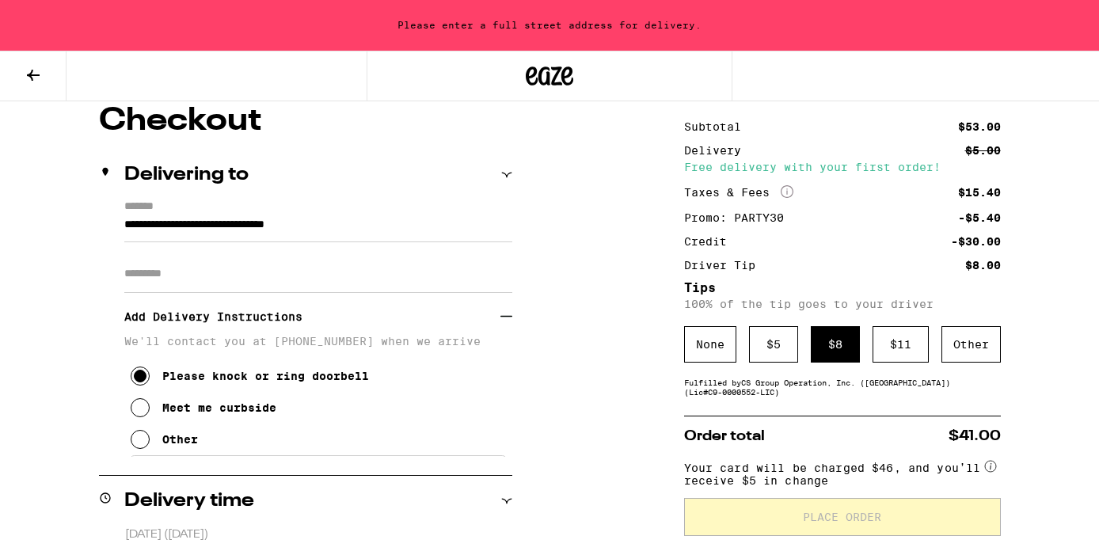
click at [268, 276] on input "Apt/Suite" at bounding box center [318, 274] width 388 height 38
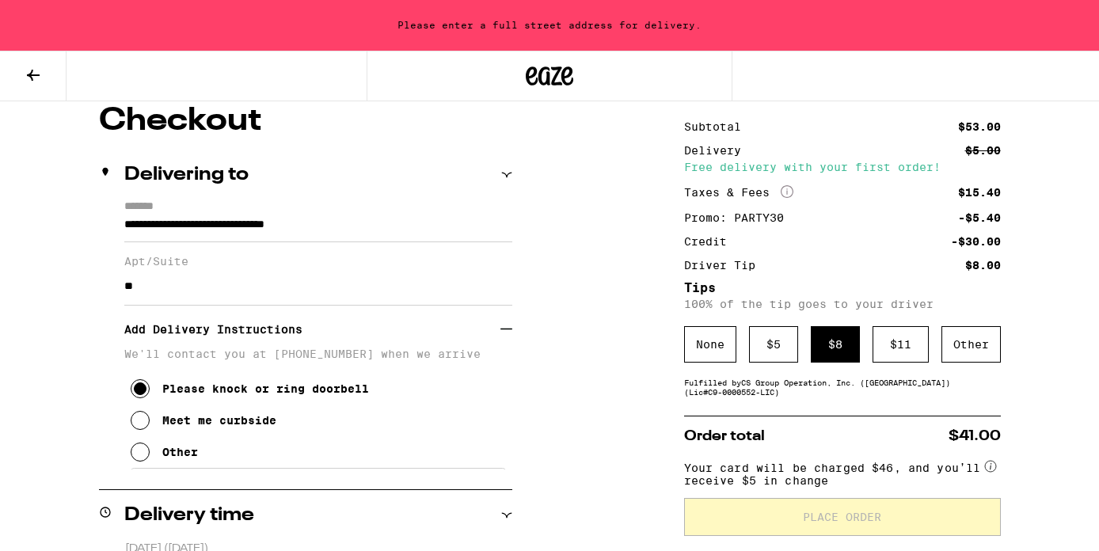
type input "***"
click at [135, 298] on input "***" at bounding box center [318, 287] width 388 height 38
click at [168, 285] on input "***" at bounding box center [318, 287] width 388 height 38
drag, startPoint x: 208, startPoint y: 293, endPoint x: 87, endPoint y: 276, distance: 122.2
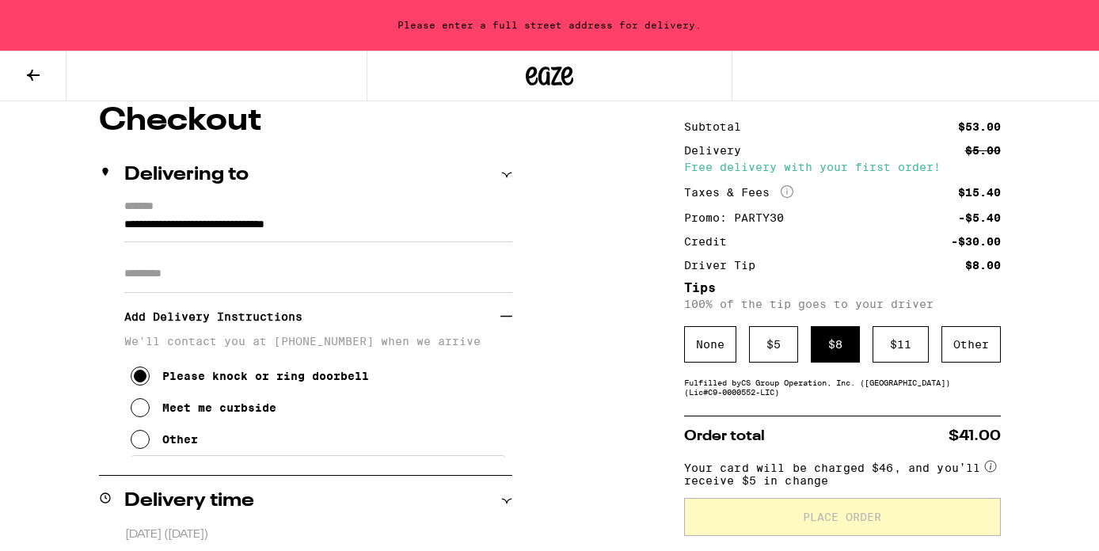
click at [245, 231] on input "**********" at bounding box center [318, 228] width 388 height 27
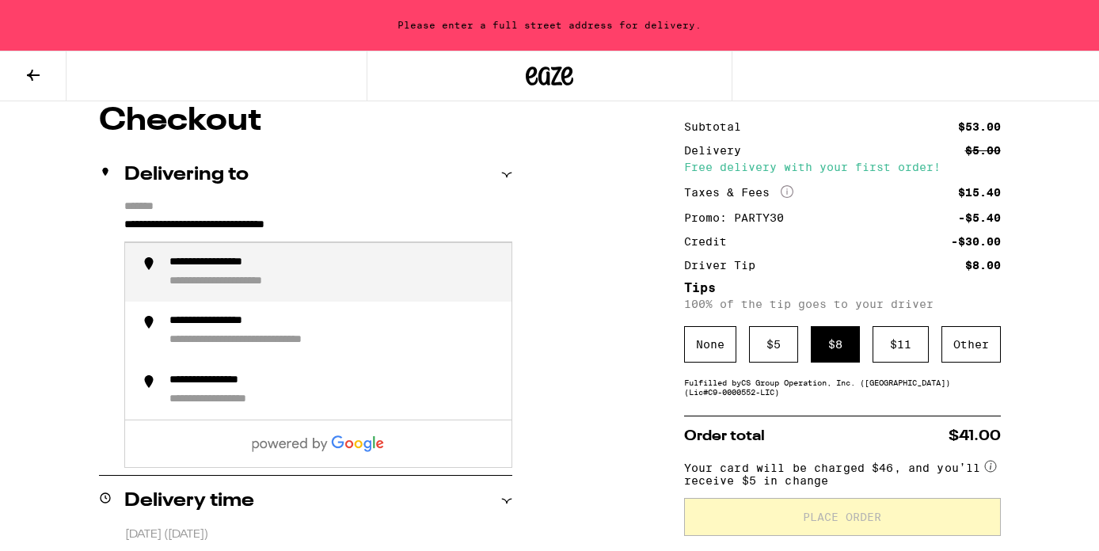
click at [241, 273] on div "**********" at bounding box center [333, 273] width 329 height 34
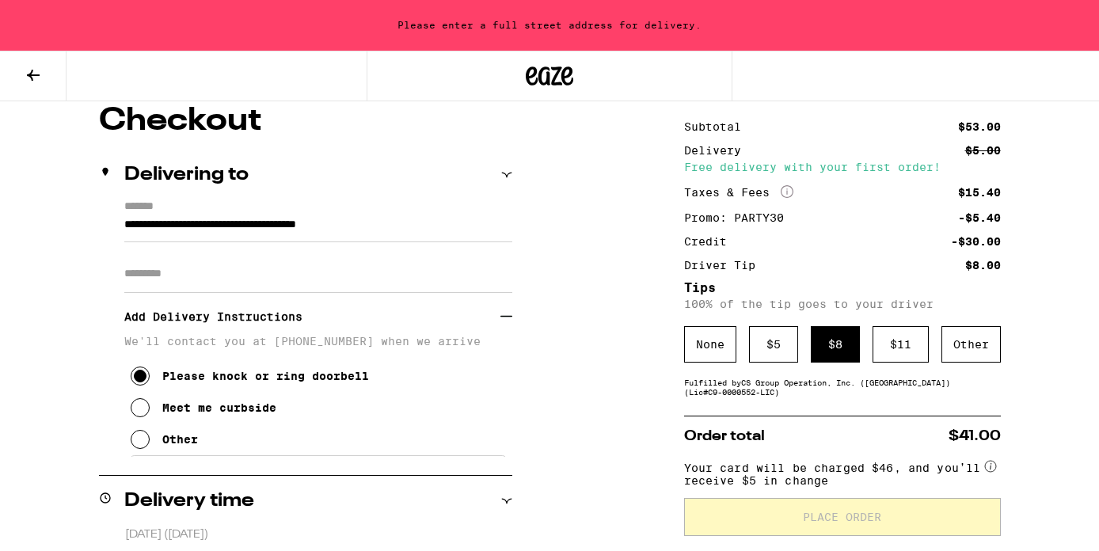
type input "**********"
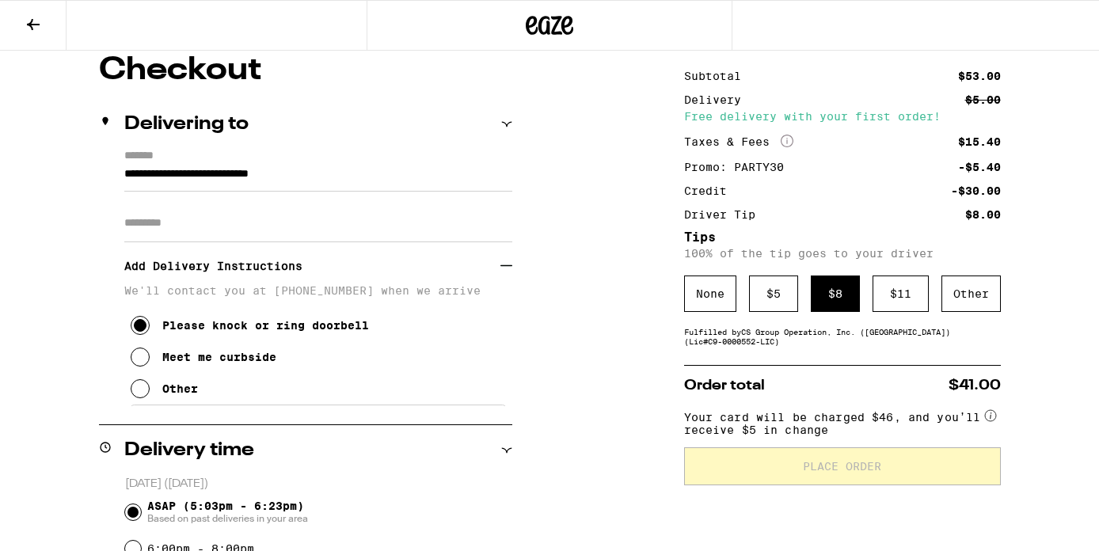
scroll to position [86, 0]
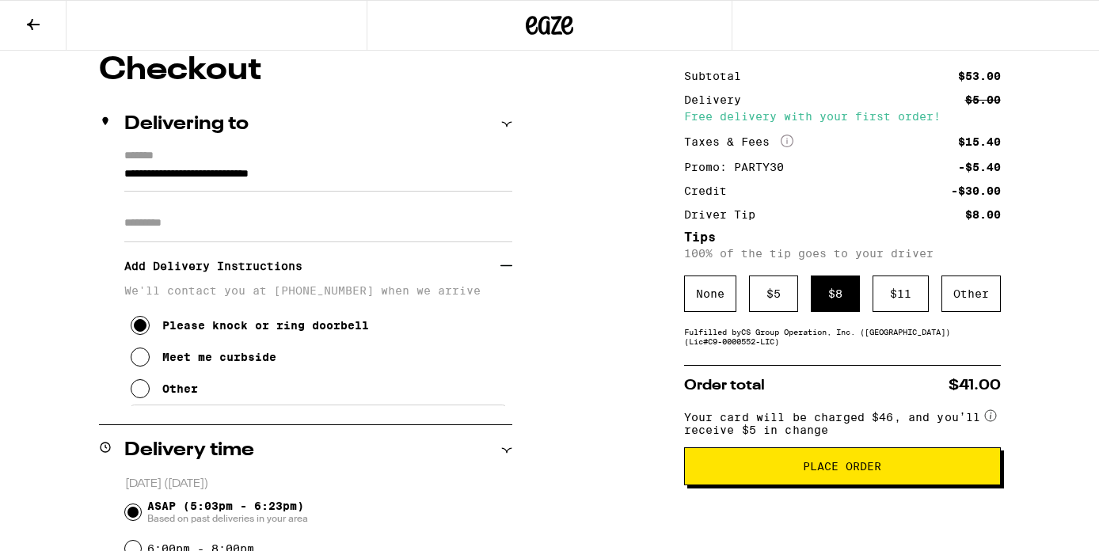
scroll to position [150, 0]
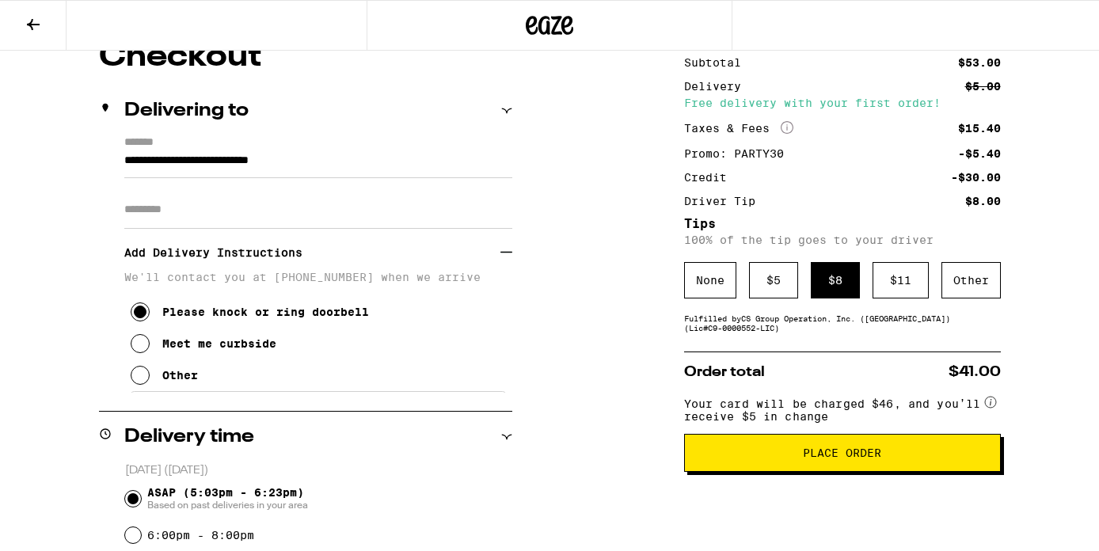
click at [805, 458] on span "Place Order" at bounding box center [842, 452] width 78 height 11
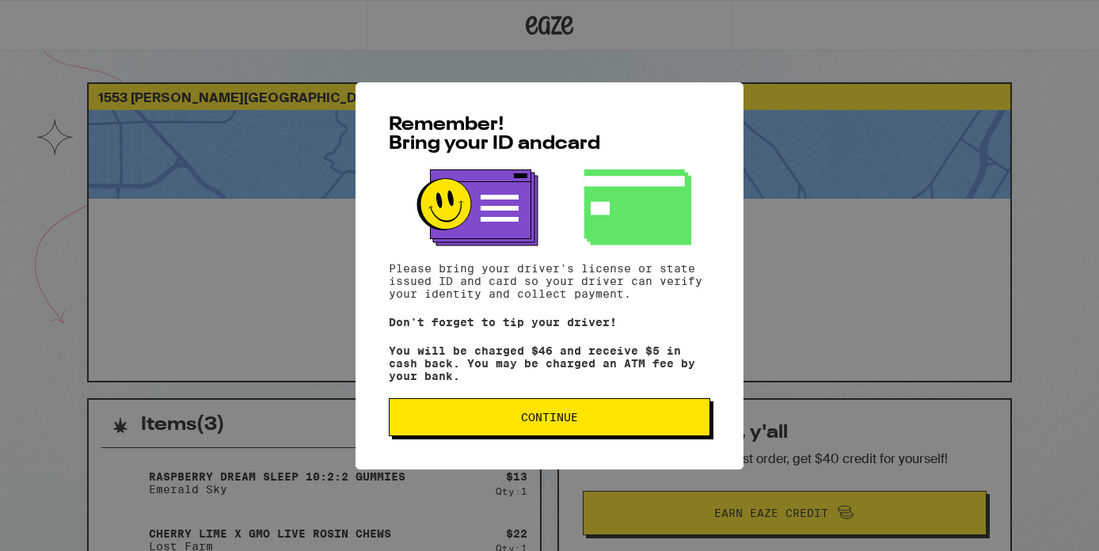
click at [535, 423] on span "Continue" at bounding box center [549, 417] width 57 height 11
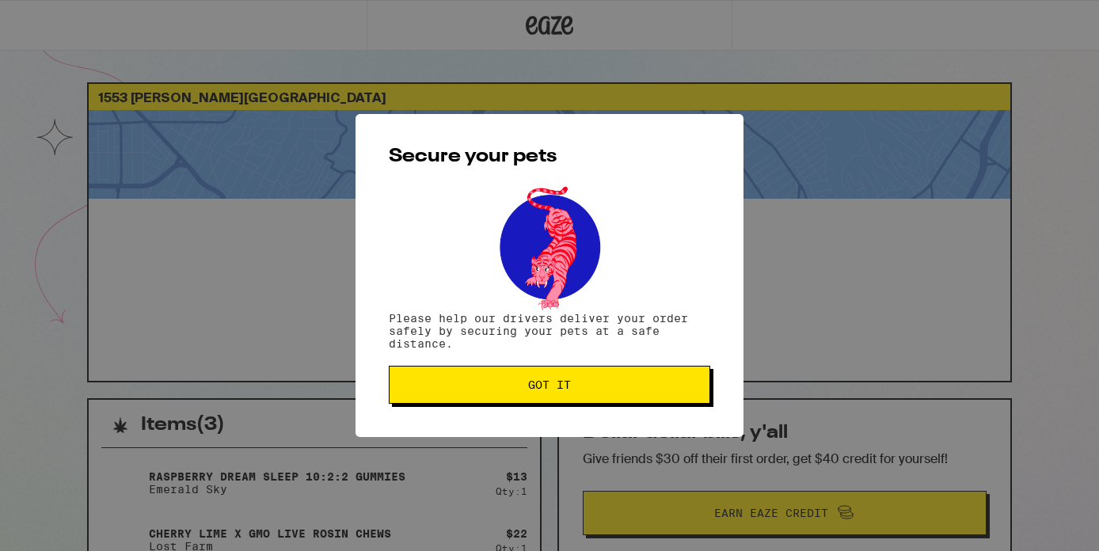
click at [533, 395] on button "Got it" at bounding box center [549, 385] width 321 height 38
